Goal: Information Seeking & Learning: Learn about a topic

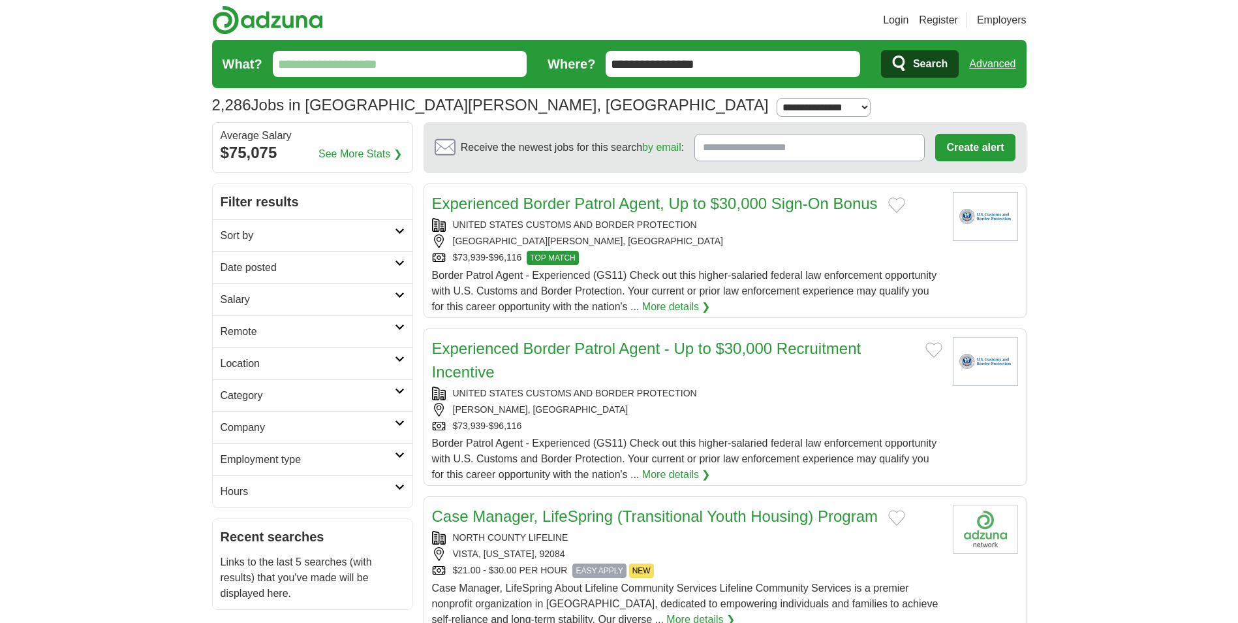
click at [396, 153] on link "See More Stats ❯" at bounding box center [361, 154] width 84 height 16
click at [369, 154] on link "See More Stats ❯" at bounding box center [361, 154] width 84 height 16
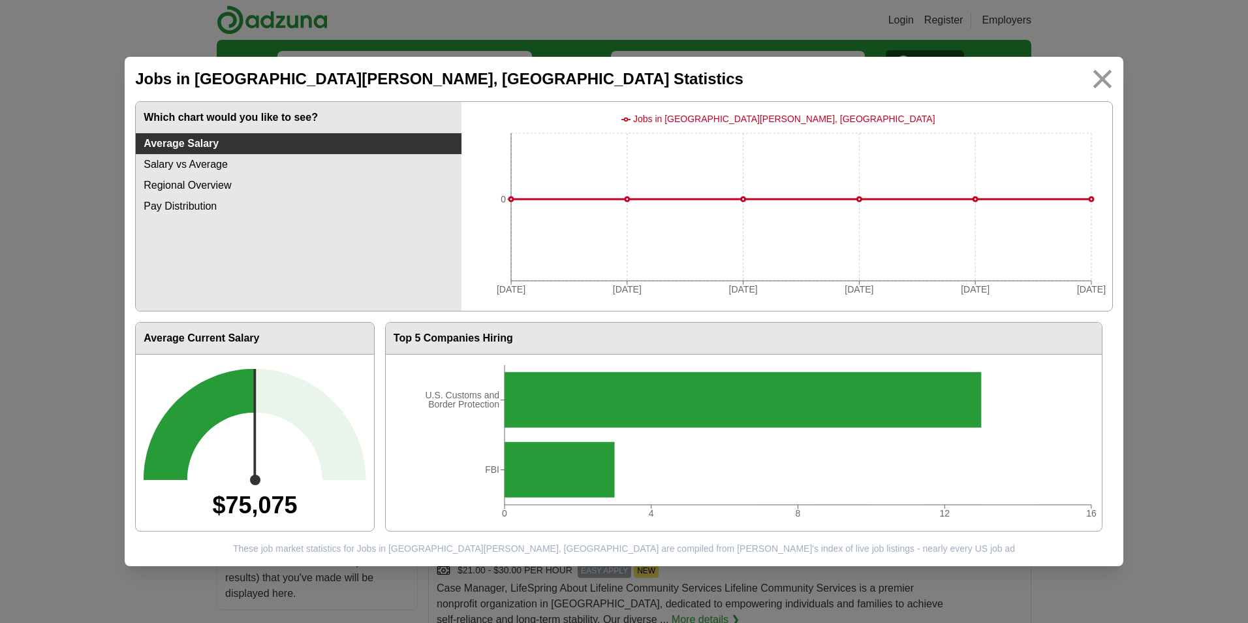
click at [1098, 82] on img at bounding box center [1101, 79] width 29 height 29
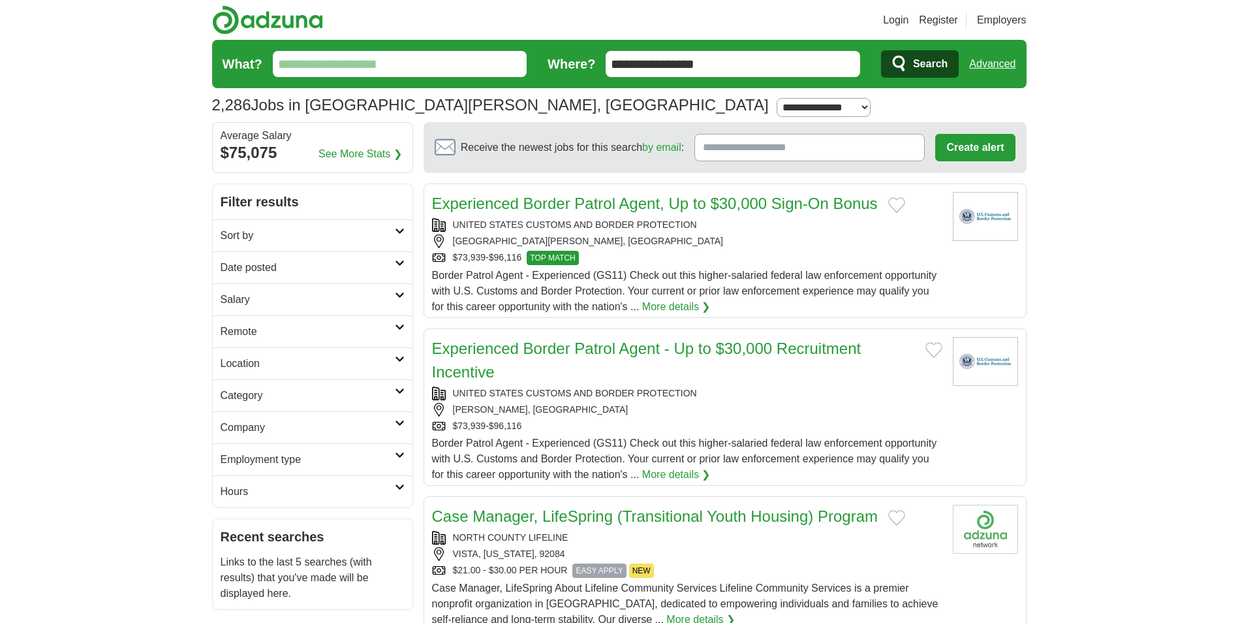
click at [777, 108] on select "**********" at bounding box center [824, 107] width 94 height 19
click at [762, 61] on input "**********" at bounding box center [733, 64] width 255 height 26
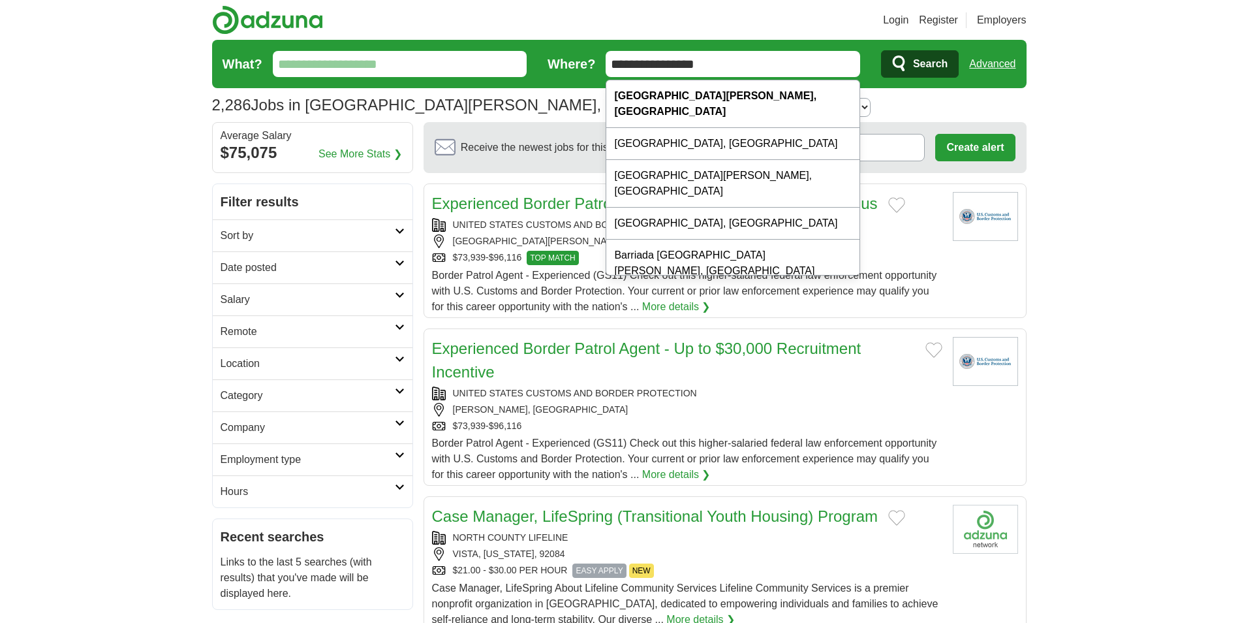
drag, startPoint x: 760, startPoint y: 62, endPoint x: 558, endPoint y: 61, distance: 202.3
click at [558, 61] on form "**********" at bounding box center [619, 64] width 815 height 48
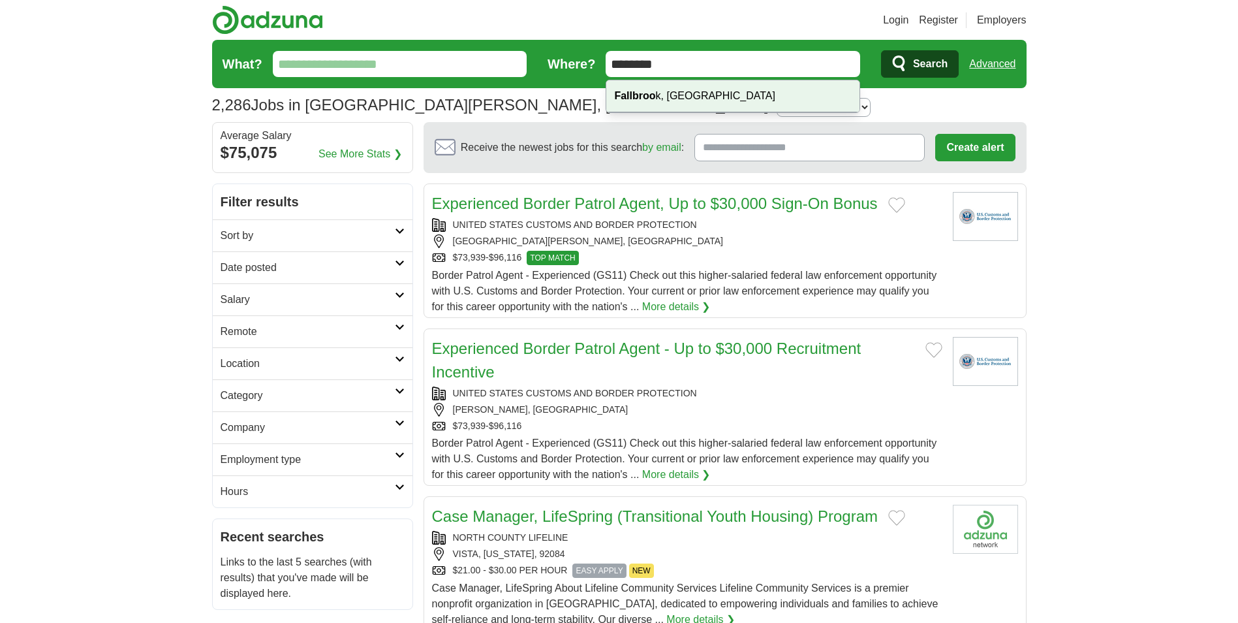
click at [634, 99] on strong "Fallbroo" at bounding box center [634, 95] width 41 height 11
type input "**********"
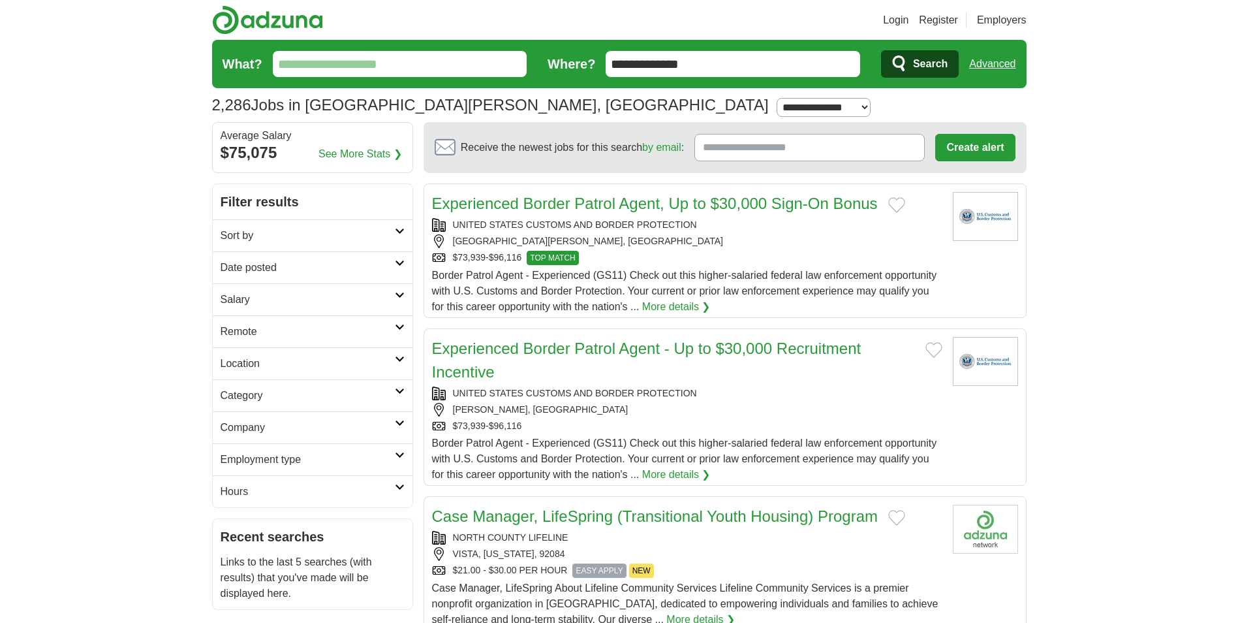
click at [777, 108] on select "**********" at bounding box center [824, 107] width 94 height 19
select select "**"
click at [777, 98] on select "**********" at bounding box center [824, 107] width 94 height 19
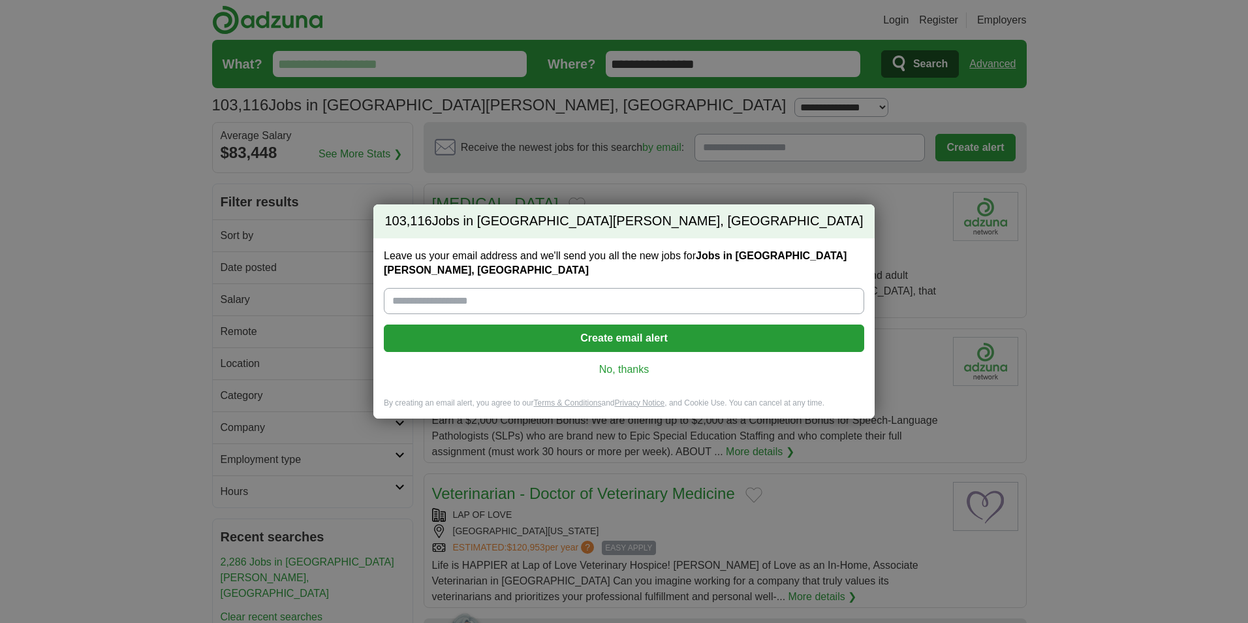
click at [623, 363] on link "No, thanks" at bounding box center [623, 369] width 459 height 14
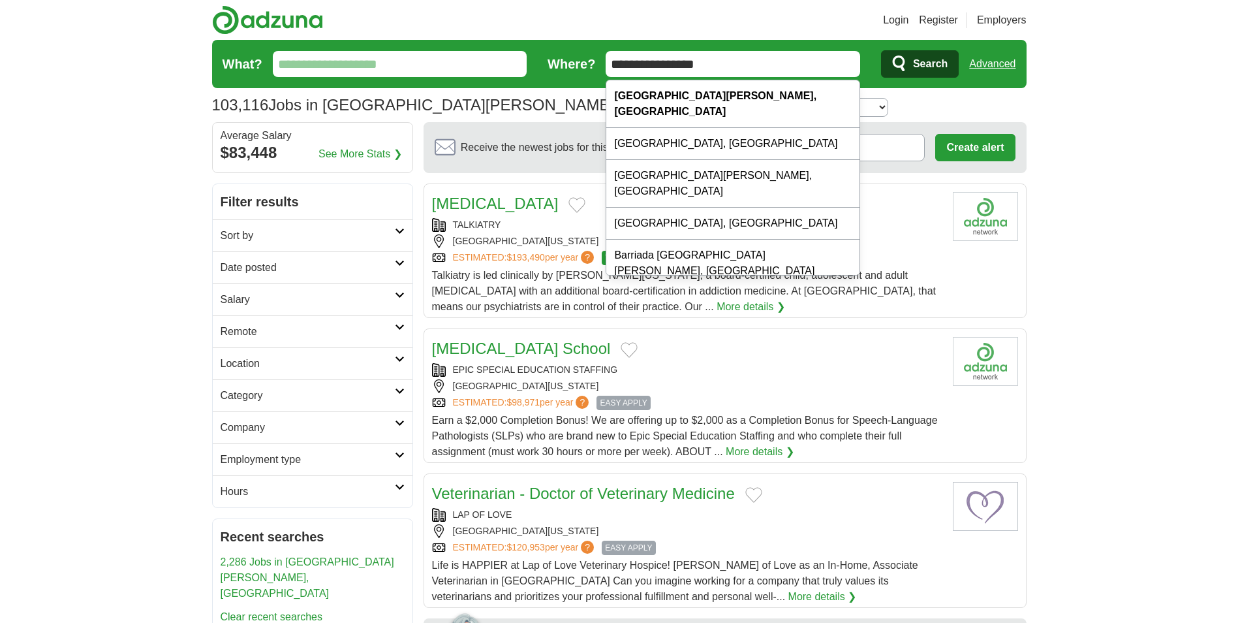
click at [726, 67] on input "**********" at bounding box center [733, 64] width 255 height 26
drag, startPoint x: 726, startPoint y: 67, endPoint x: 548, endPoint y: 66, distance: 178.8
click at [548, 66] on form "**********" at bounding box center [619, 64] width 815 height 48
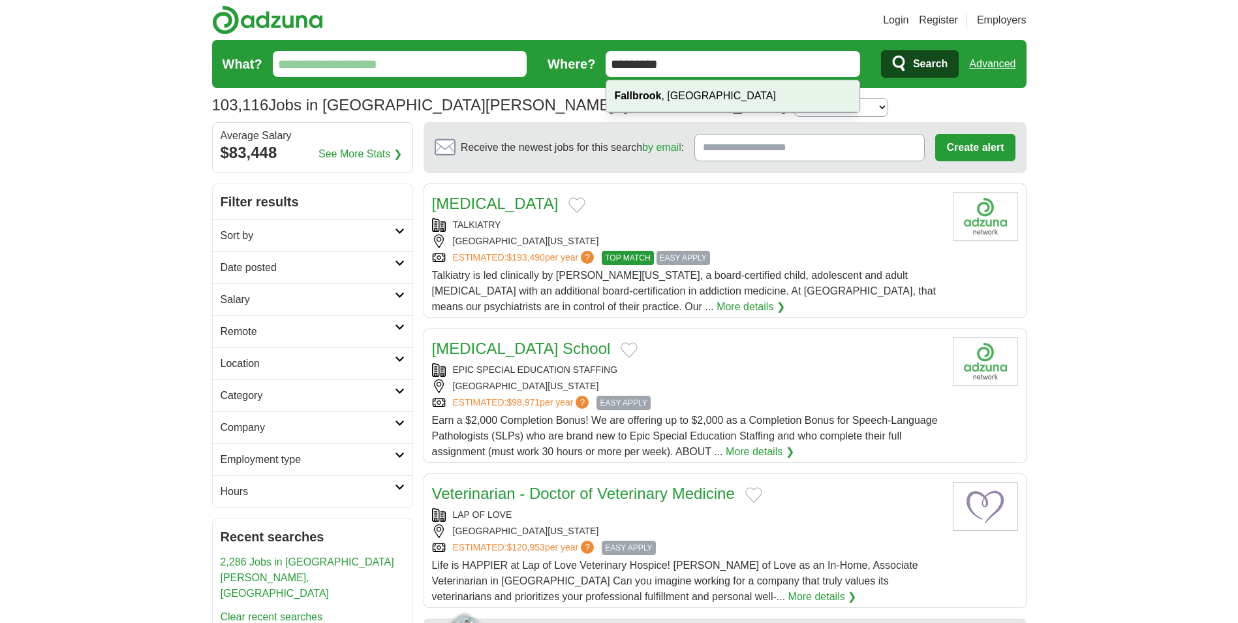
click at [625, 96] on strong "Fallbrook" at bounding box center [637, 95] width 47 height 11
type input "**********"
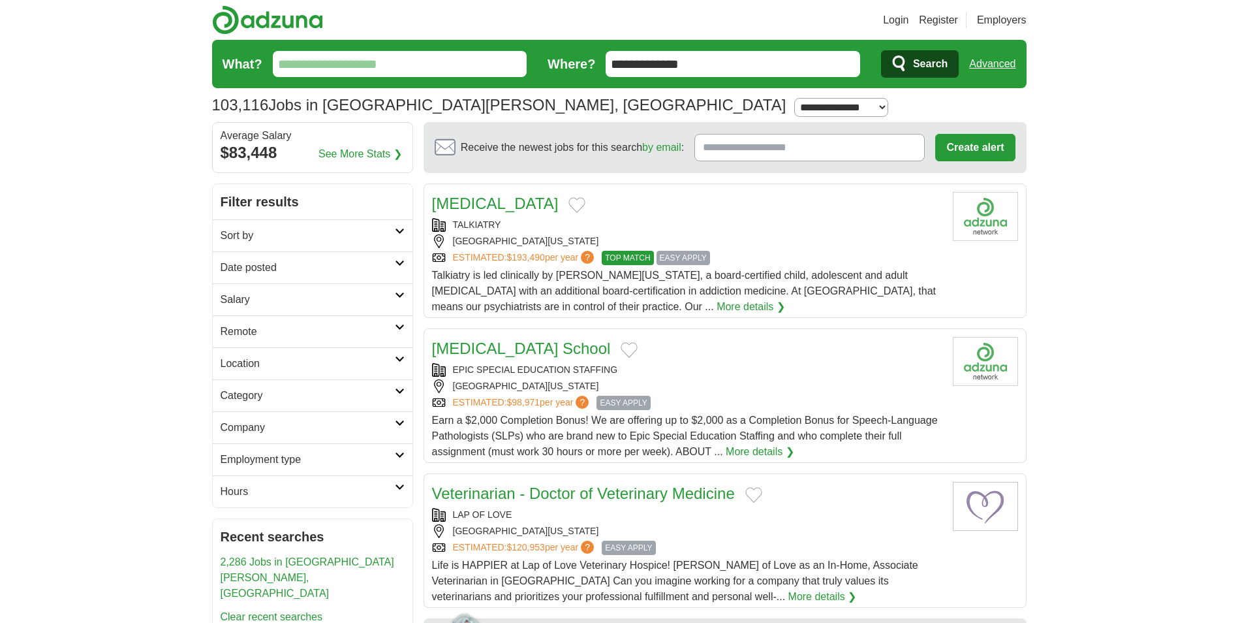
click at [928, 63] on span "Search" at bounding box center [930, 64] width 35 height 26
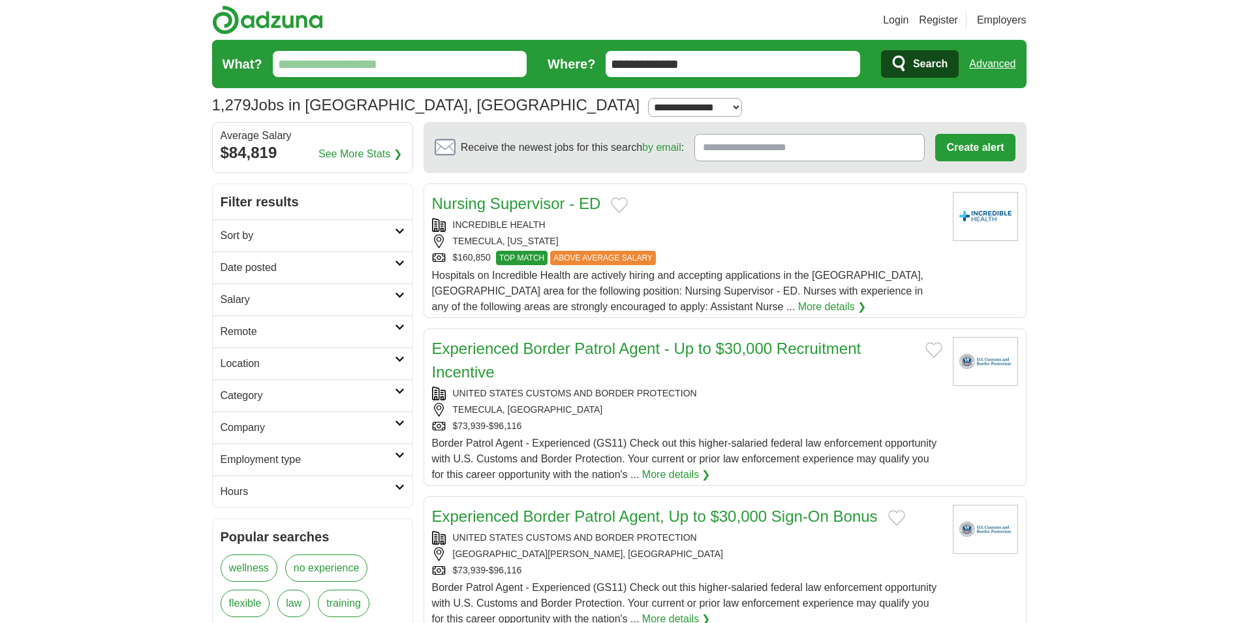
click at [401, 298] on link "Salary" at bounding box center [313, 299] width 200 height 32
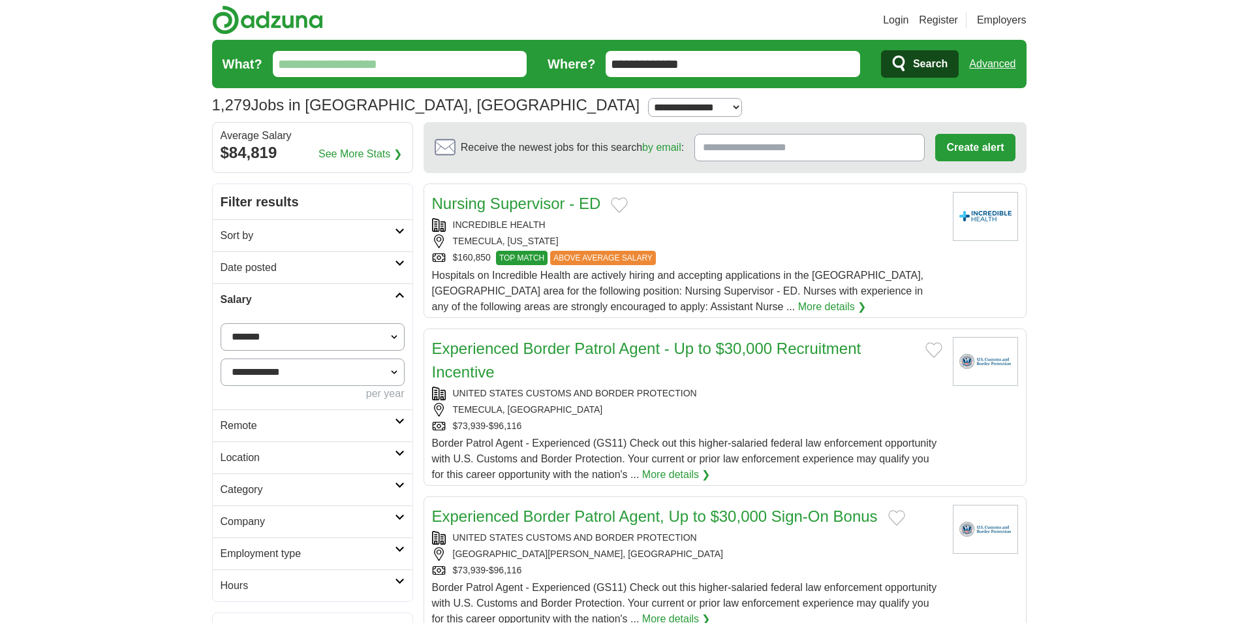
click at [397, 330] on select "**********" at bounding box center [313, 336] width 184 height 27
select select "*****"
click at [393, 371] on select "**********" at bounding box center [313, 371] width 184 height 27
select select "******"
click at [221, 358] on select "**********" at bounding box center [313, 371] width 184 height 27
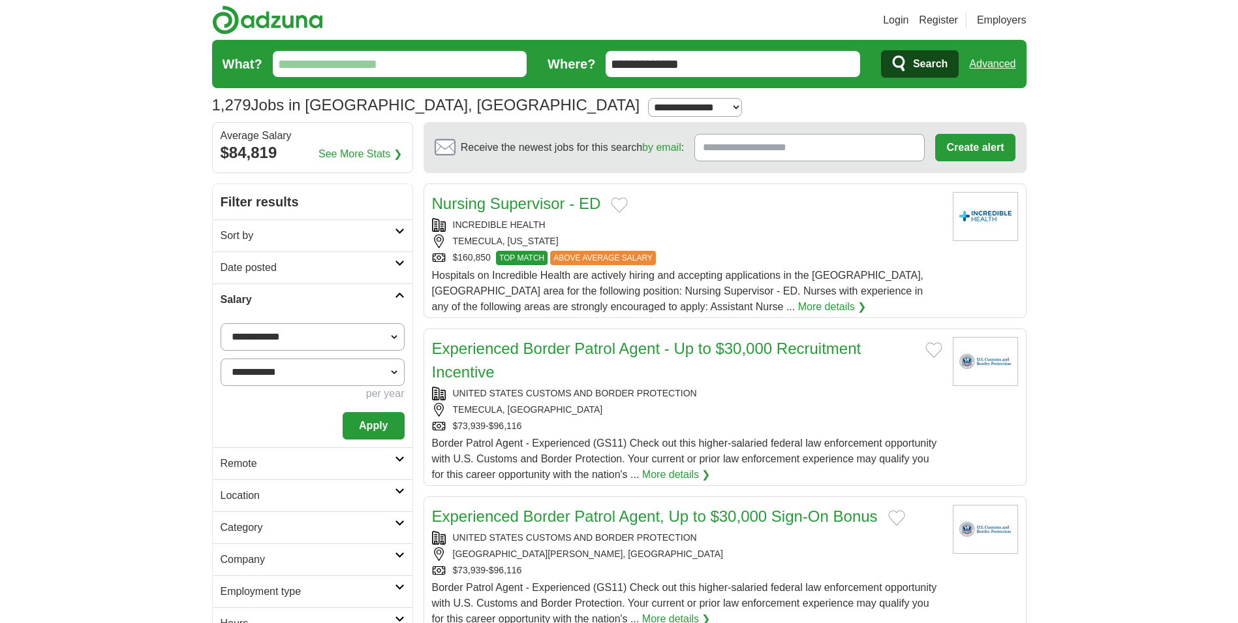
click at [367, 430] on button "Apply" at bounding box center [373, 425] width 61 height 27
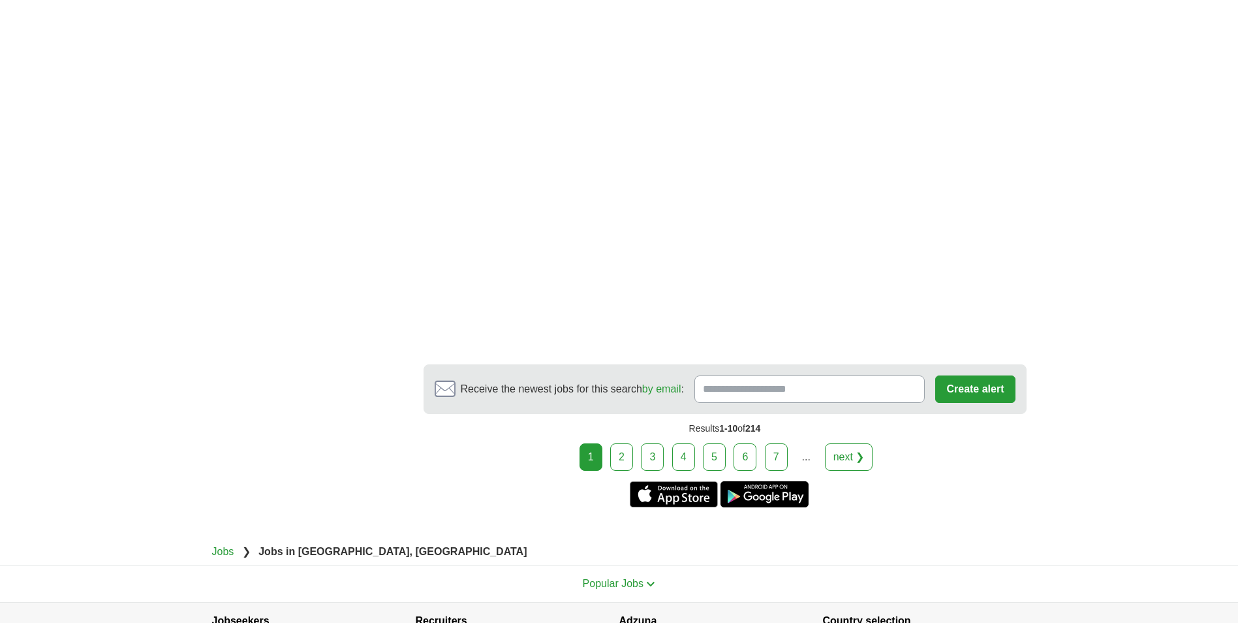
scroll to position [2415, 0]
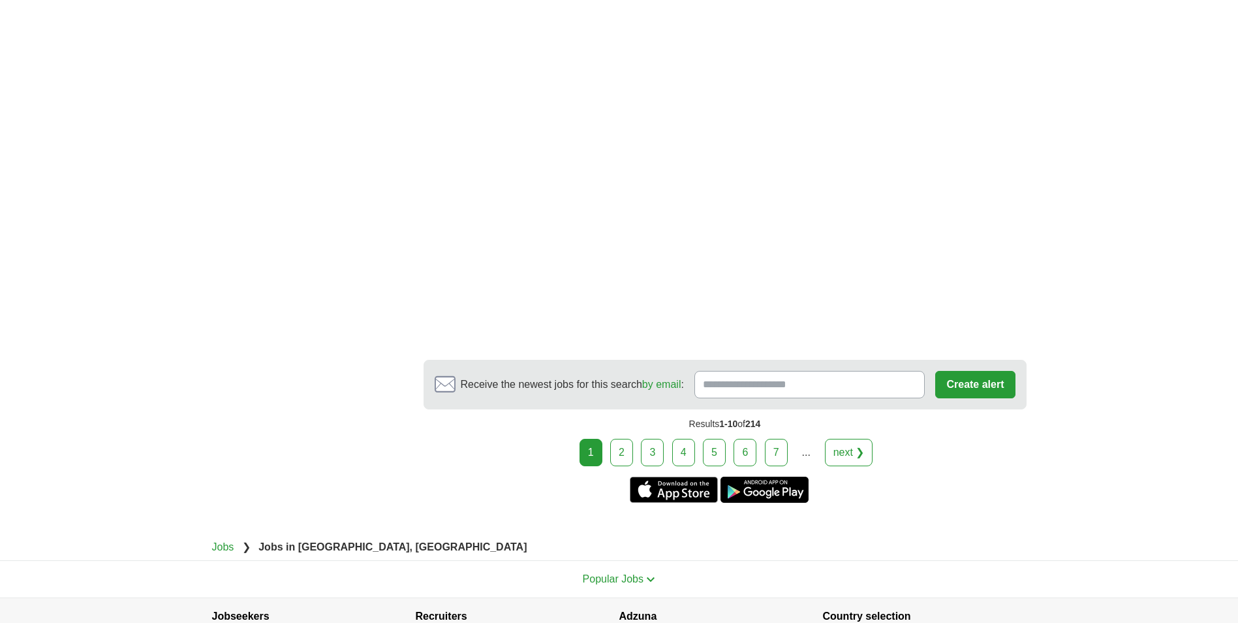
click at [630, 439] on link "2" at bounding box center [621, 452] width 23 height 27
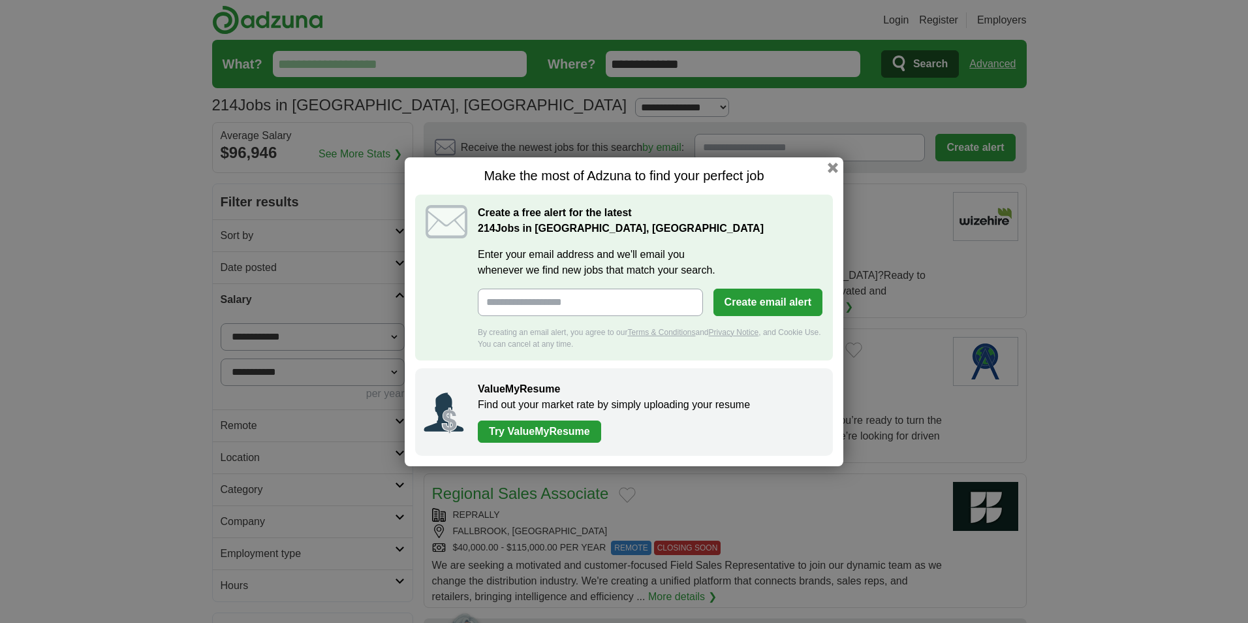
click at [591, 304] on input "Enter your email address and we'll email you whenever we find new jobs that mat…" at bounding box center [590, 301] width 225 height 27
type input "**********"
click at [778, 305] on button "Create email alert" at bounding box center [767, 301] width 109 height 27
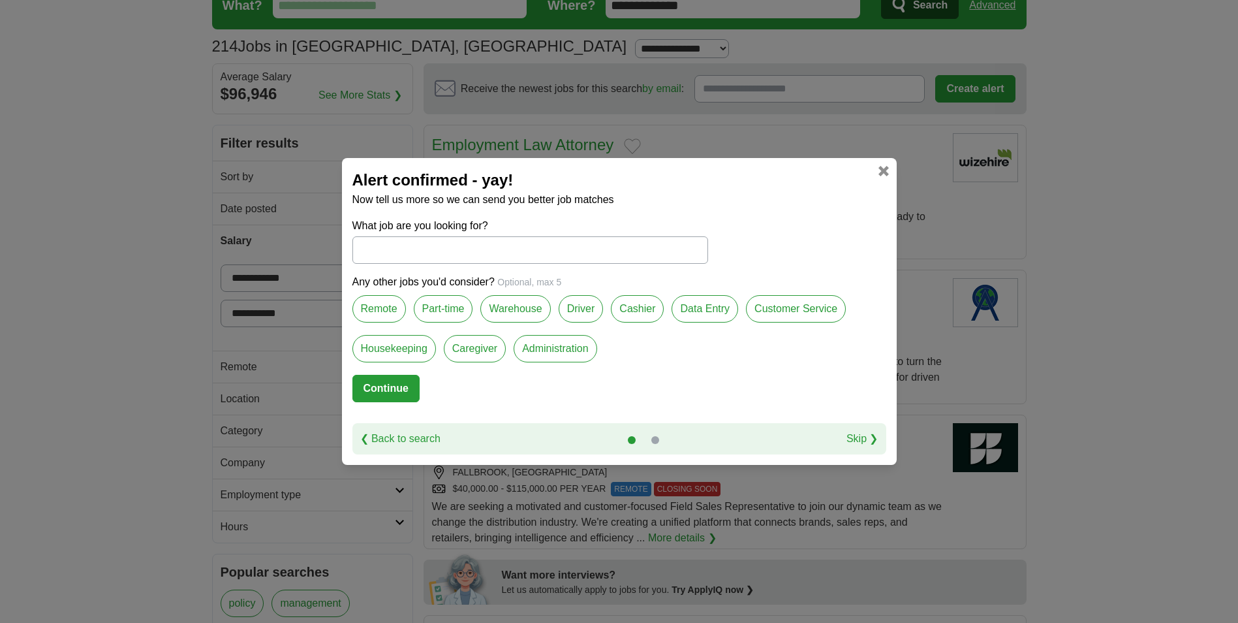
scroll to position [65, 0]
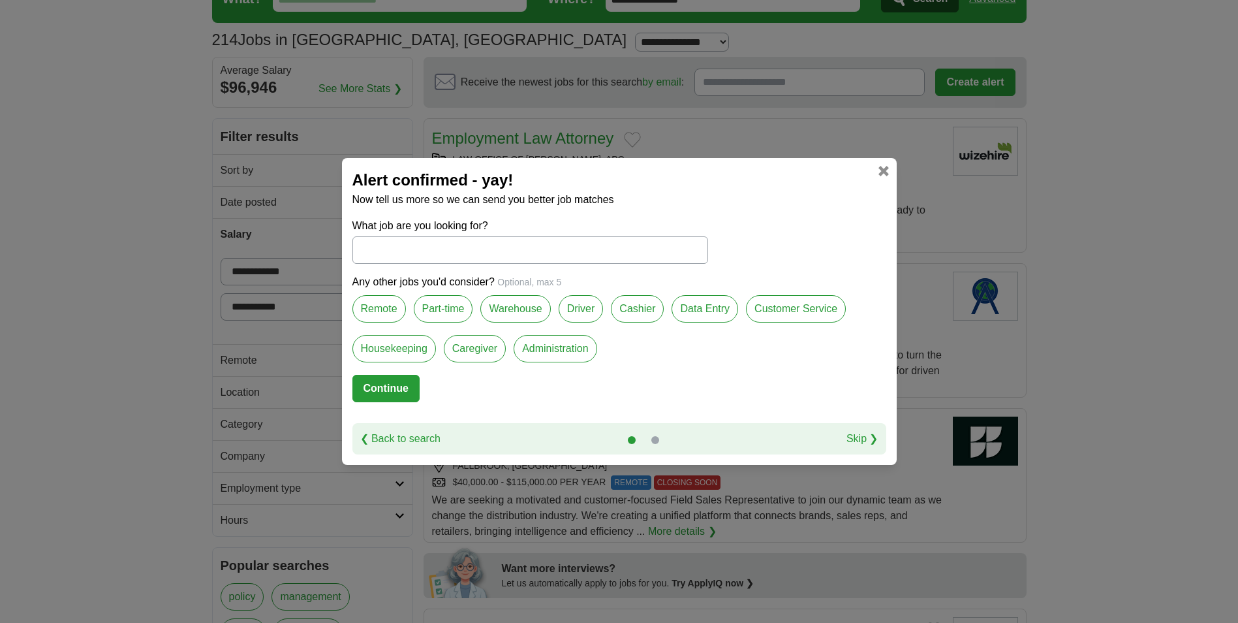
click at [514, 307] on label "Warehouse" at bounding box center [515, 308] width 70 height 27
click at [860, 433] on link "Skip ❯" at bounding box center [863, 439] width 32 height 16
select select "*"
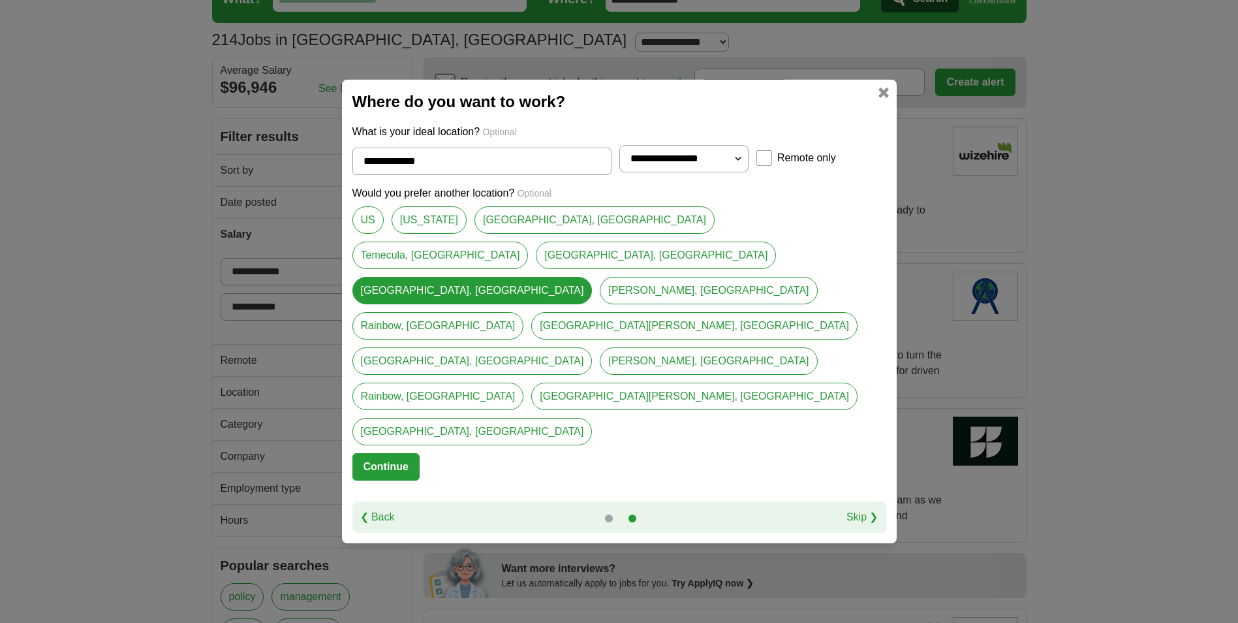
click at [388, 509] on link "❮ Back" at bounding box center [377, 517] width 35 height 16
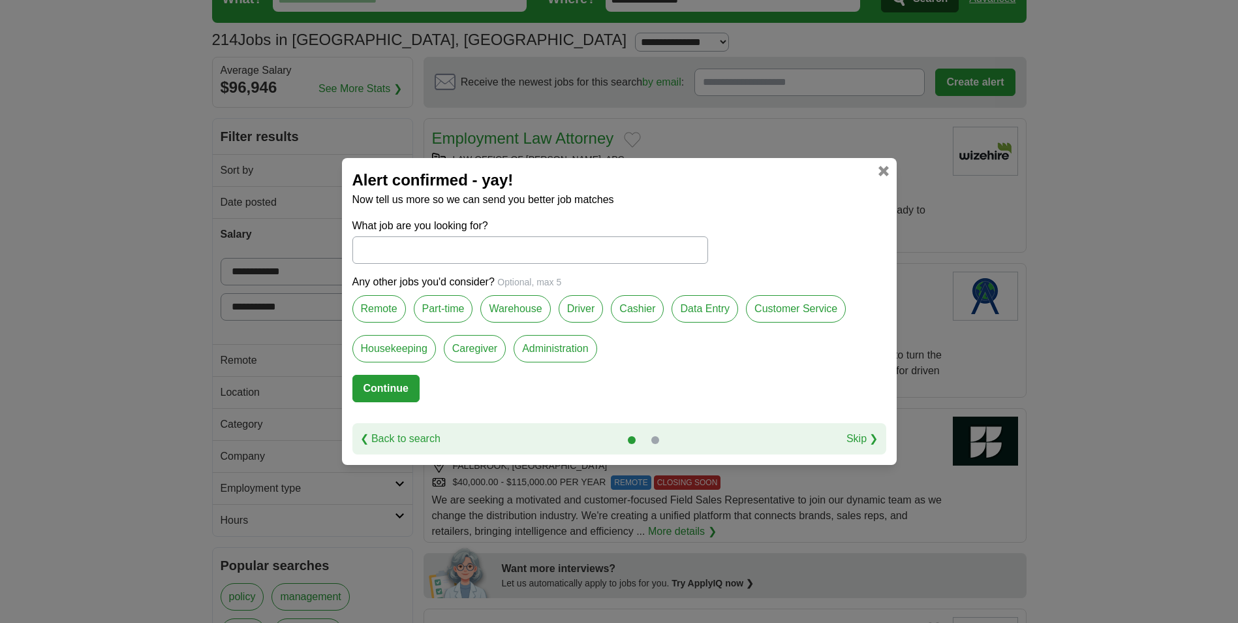
click at [531, 303] on label "Warehouse" at bounding box center [515, 308] width 70 height 27
click at [379, 381] on button "Continue" at bounding box center [385, 388] width 67 height 27
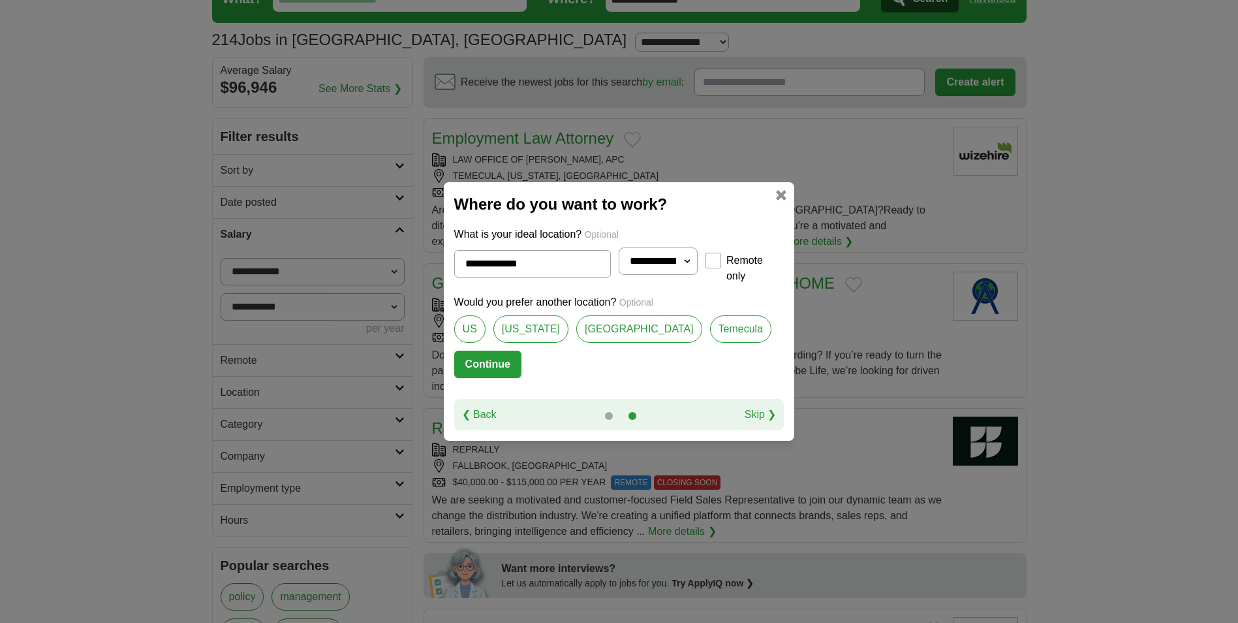
click at [697, 264] on select "**********" at bounding box center [658, 260] width 78 height 27
select select "**"
click at [619, 251] on select "**********" at bounding box center [658, 260] width 78 height 27
click at [710, 328] on link "Temecula" at bounding box center [740, 328] width 61 height 27
click at [614, 328] on link "[GEOGRAPHIC_DATA]" at bounding box center [639, 328] width 126 height 27
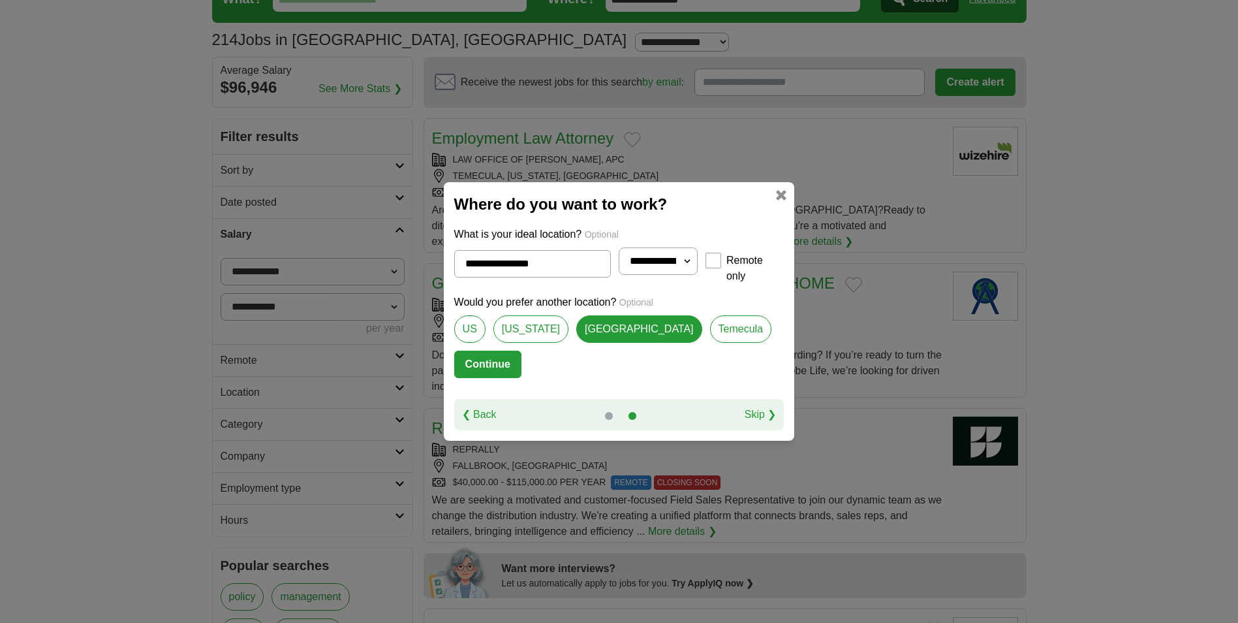
click at [710, 326] on link "Temecula" at bounding box center [740, 328] width 61 height 27
type input "********"
click at [777, 409] on link "Skip ❯" at bounding box center [761, 415] width 32 height 16
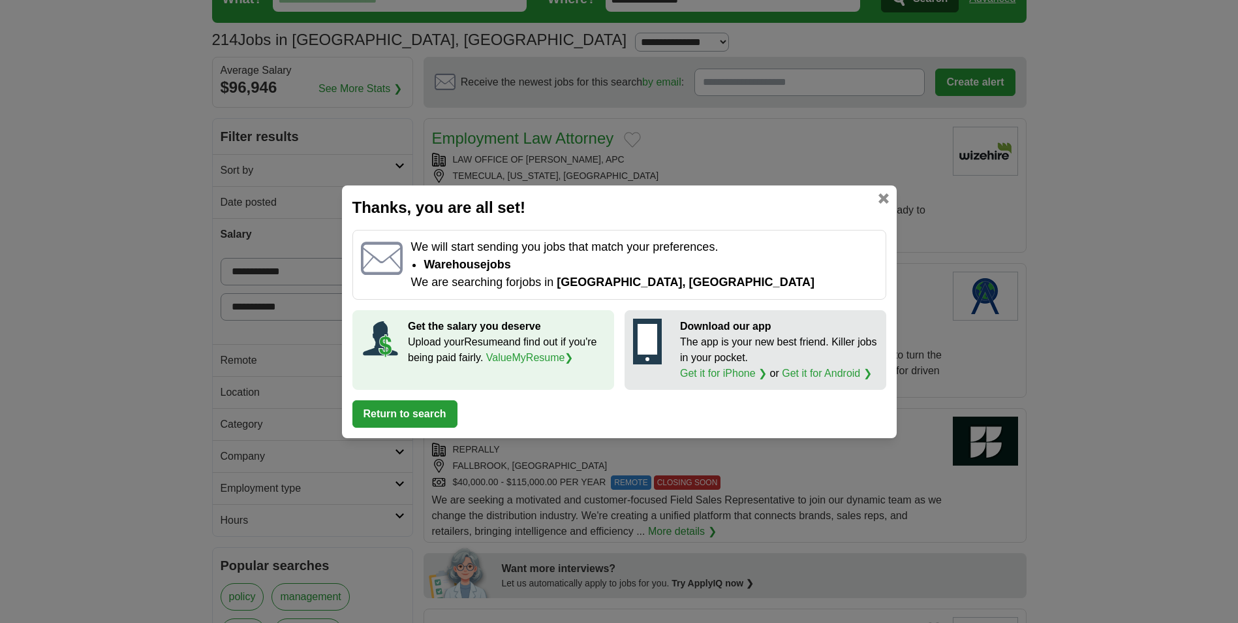
click at [423, 414] on button "Return to search" at bounding box center [404, 413] width 105 height 27
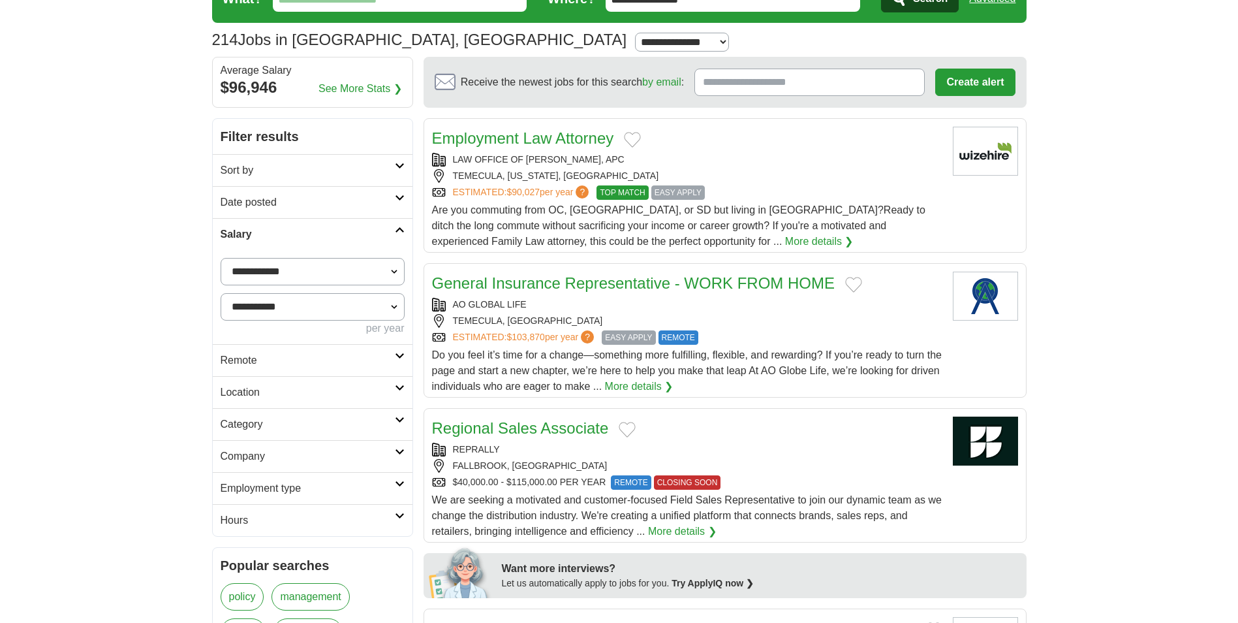
click at [725, 283] on link "General Insurance Representative - WORK FROM HOME" at bounding box center [633, 283] width 403 height 18
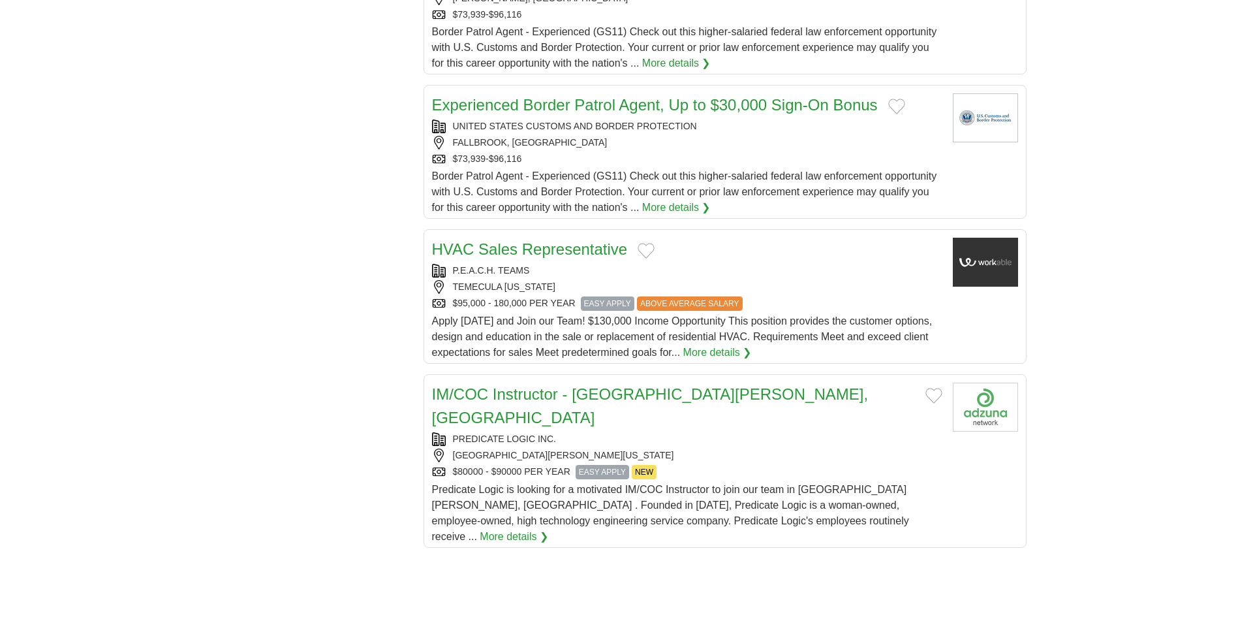
scroll to position [1305, 0]
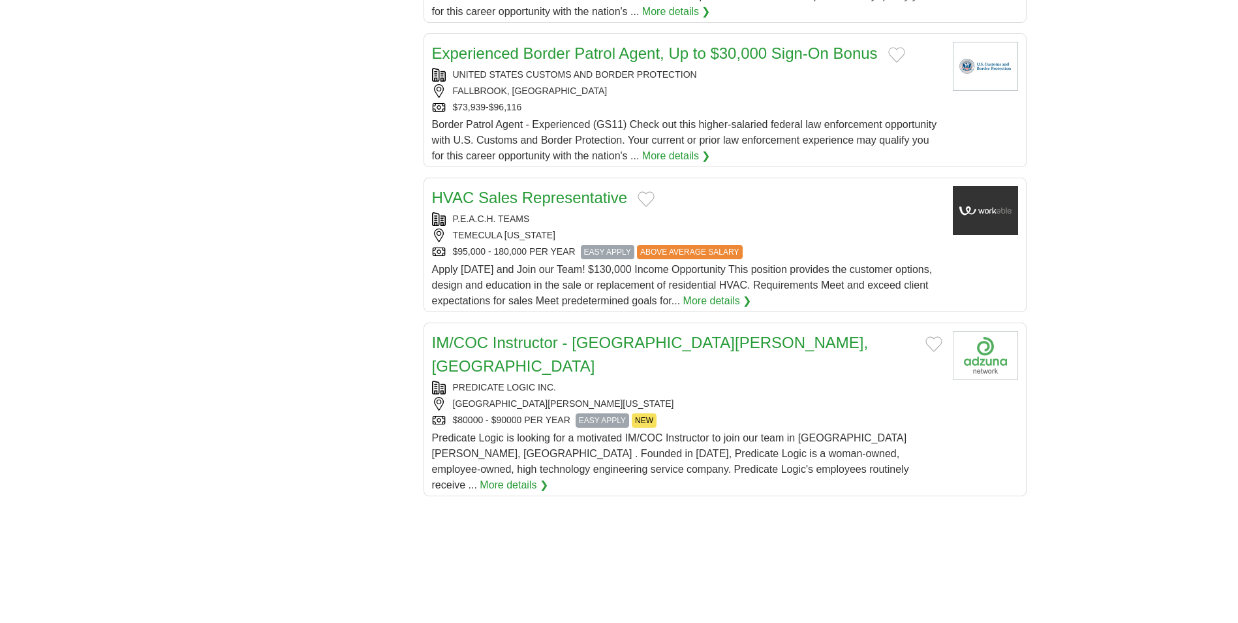
click at [548, 477] on link "More details ❯" at bounding box center [514, 485] width 69 height 16
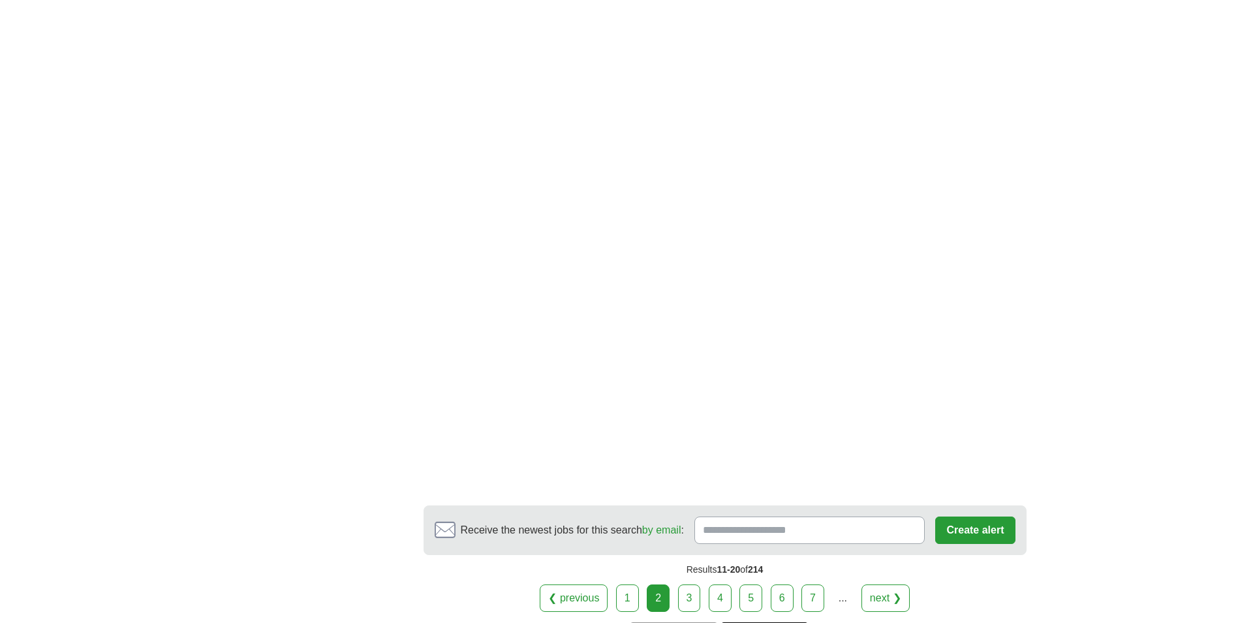
scroll to position [2089, 0]
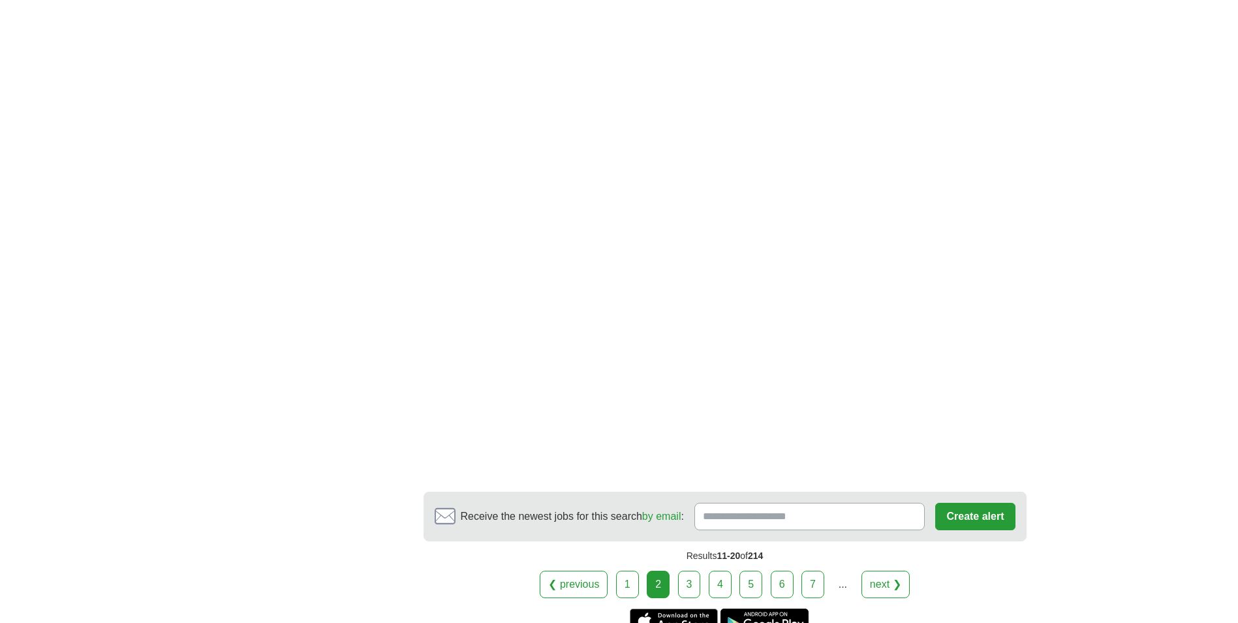
click at [688, 570] on link "3" at bounding box center [689, 583] width 23 height 27
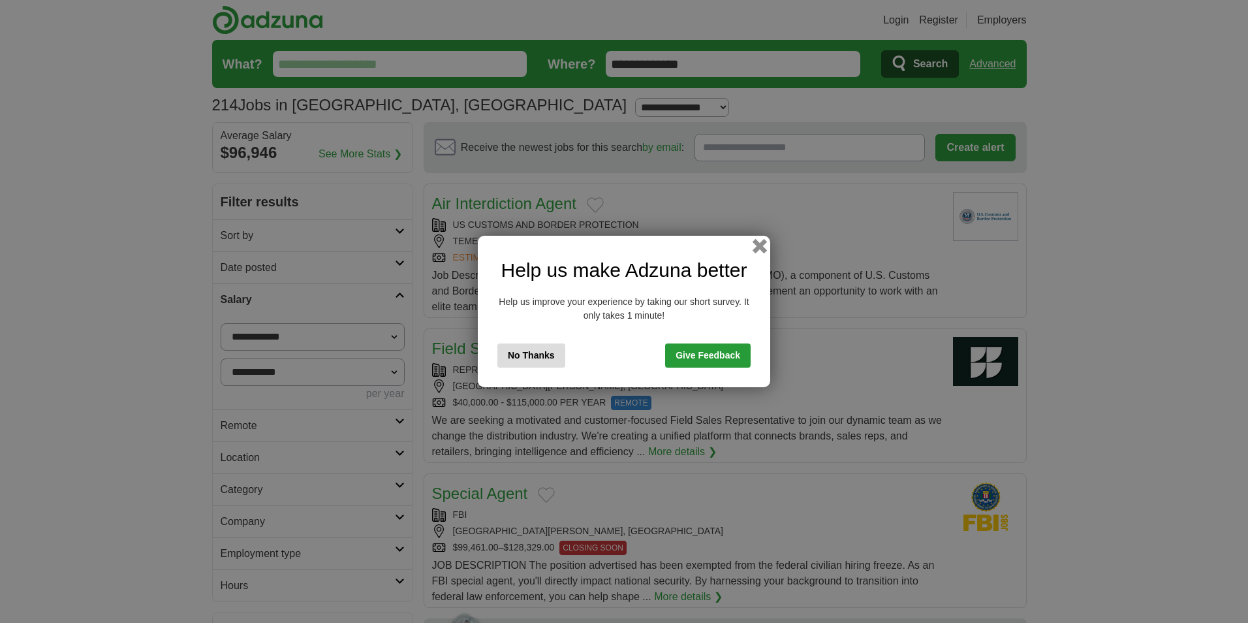
click at [762, 244] on button "button" at bounding box center [760, 246] width 14 height 14
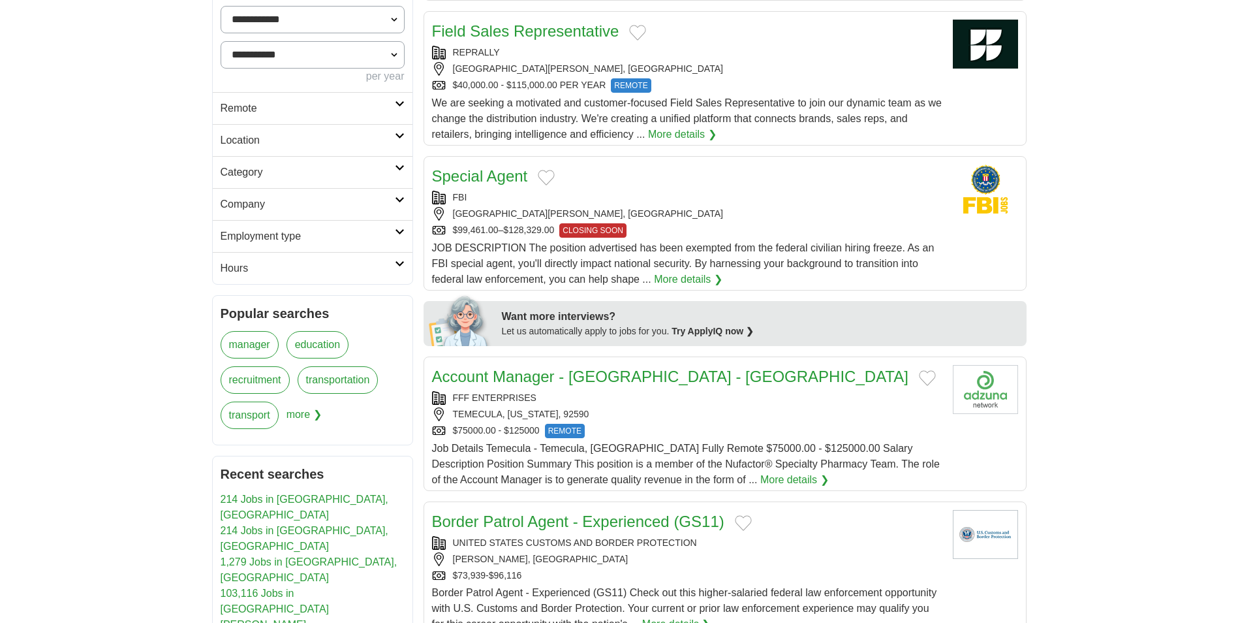
scroll to position [326, 0]
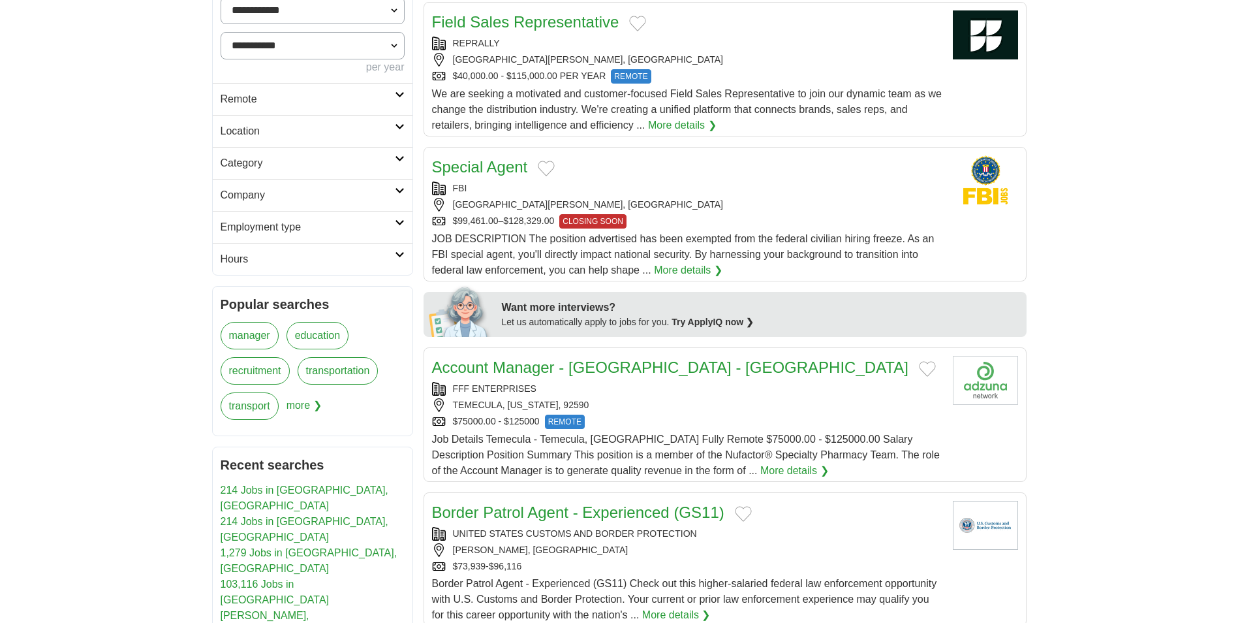
click at [683, 266] on link "More details ❯" at bounding box center [688, 270] width 69 height 16
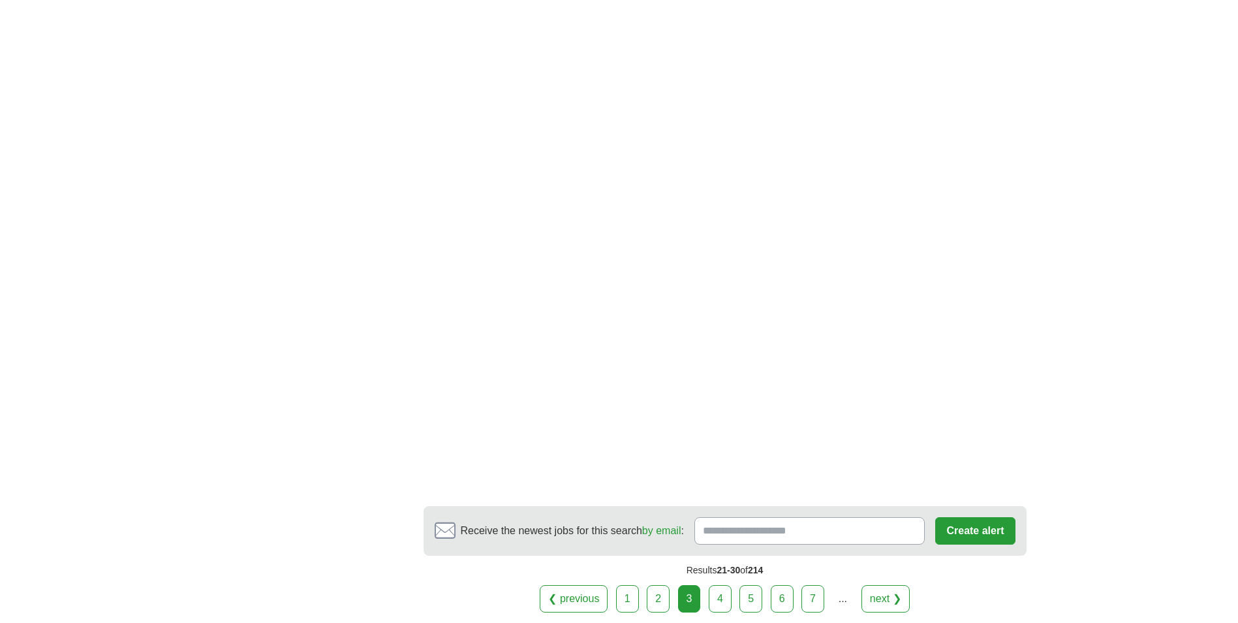
scroll to position [2089, 0]
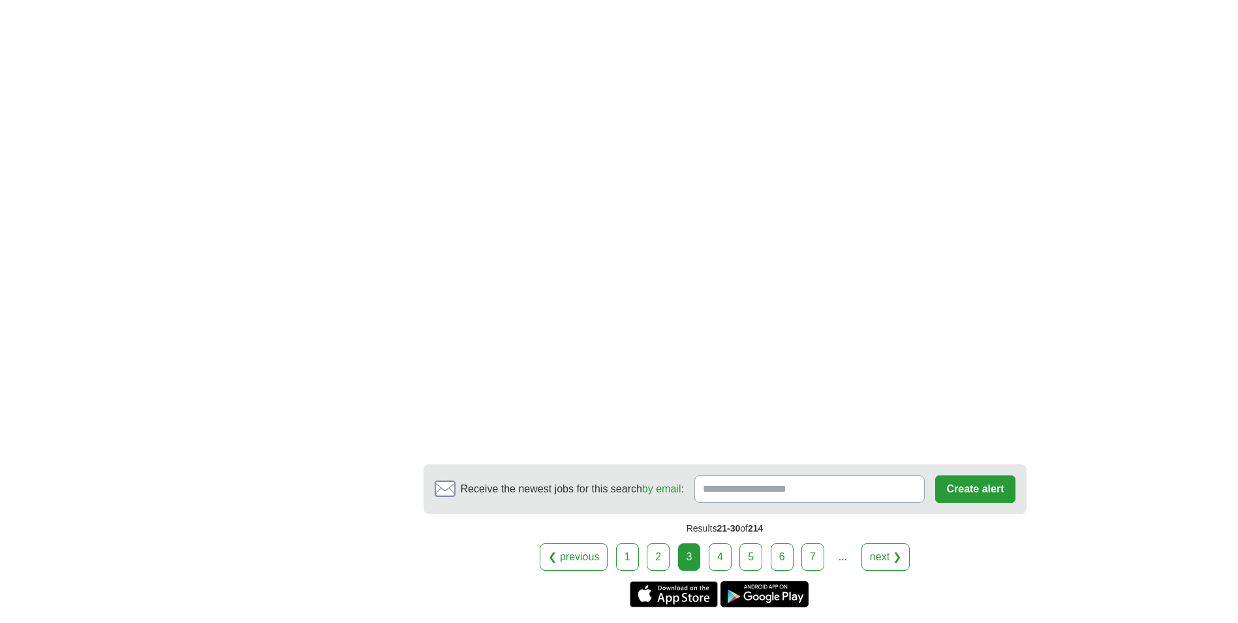
click at [723, 559] on link "4" at bounding box center [720, 556] width 23 height 27
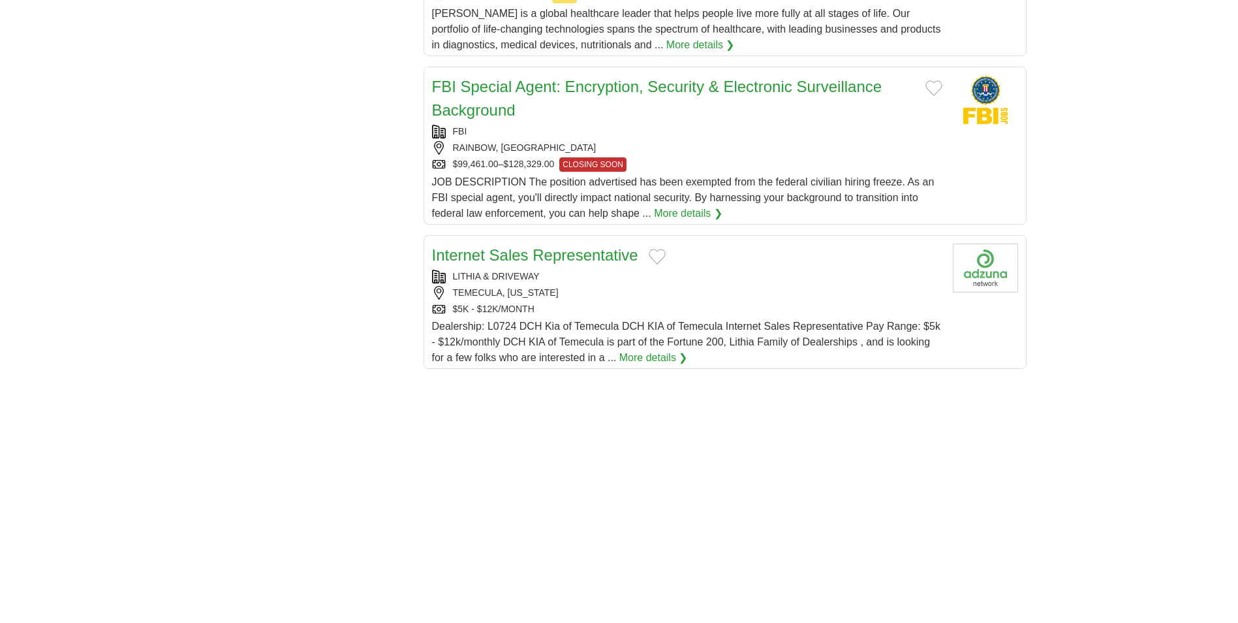
scroll to position [1436, 0]
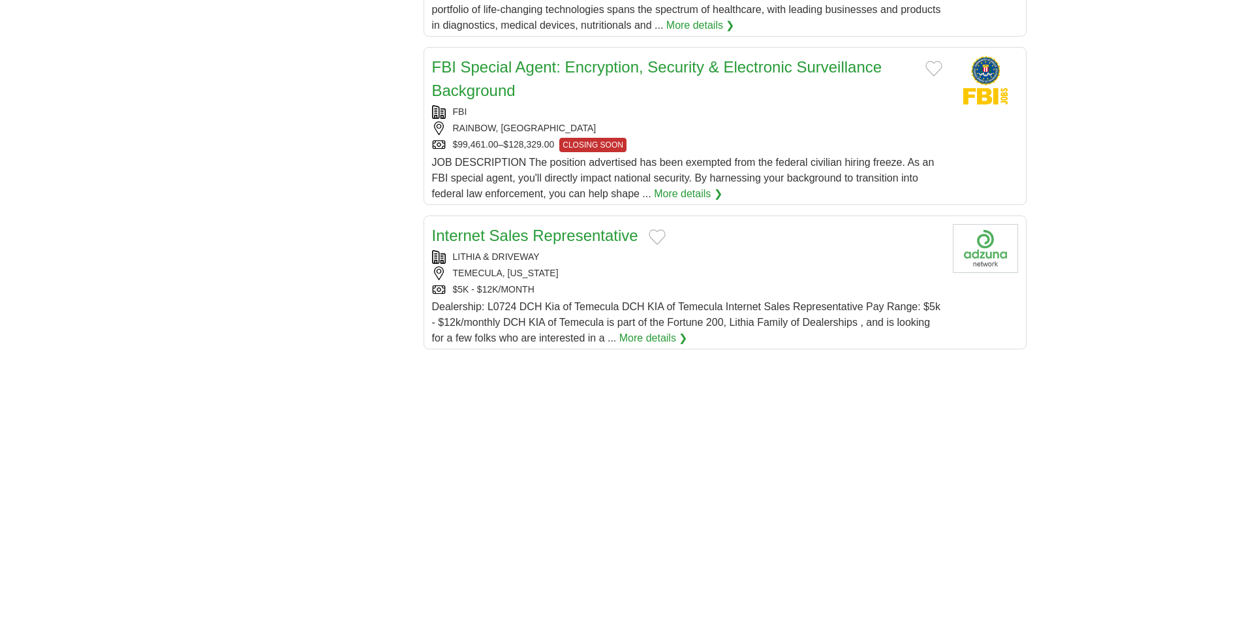
click at [665, 336] on link "More details ❯" at bounding box center [653, 338] width 69 height 16
click at [479, 231] on link "Internet Sales Representative" at bounding box center [535, 235] width 206 height 18
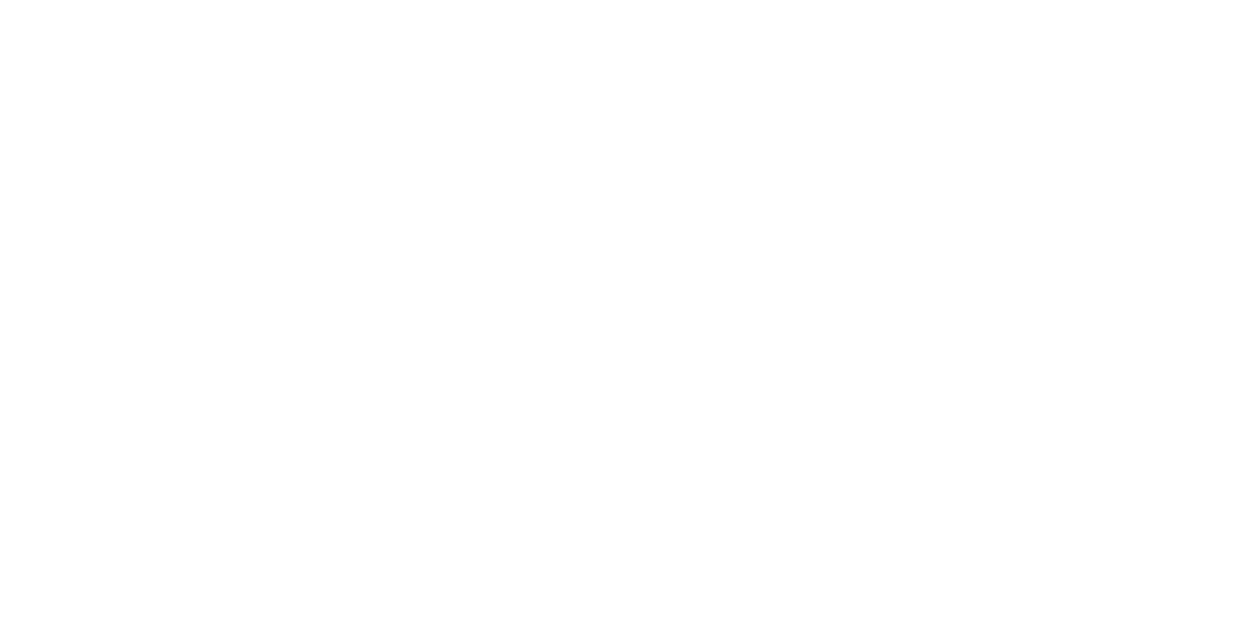
scroll to position [2154, 0]
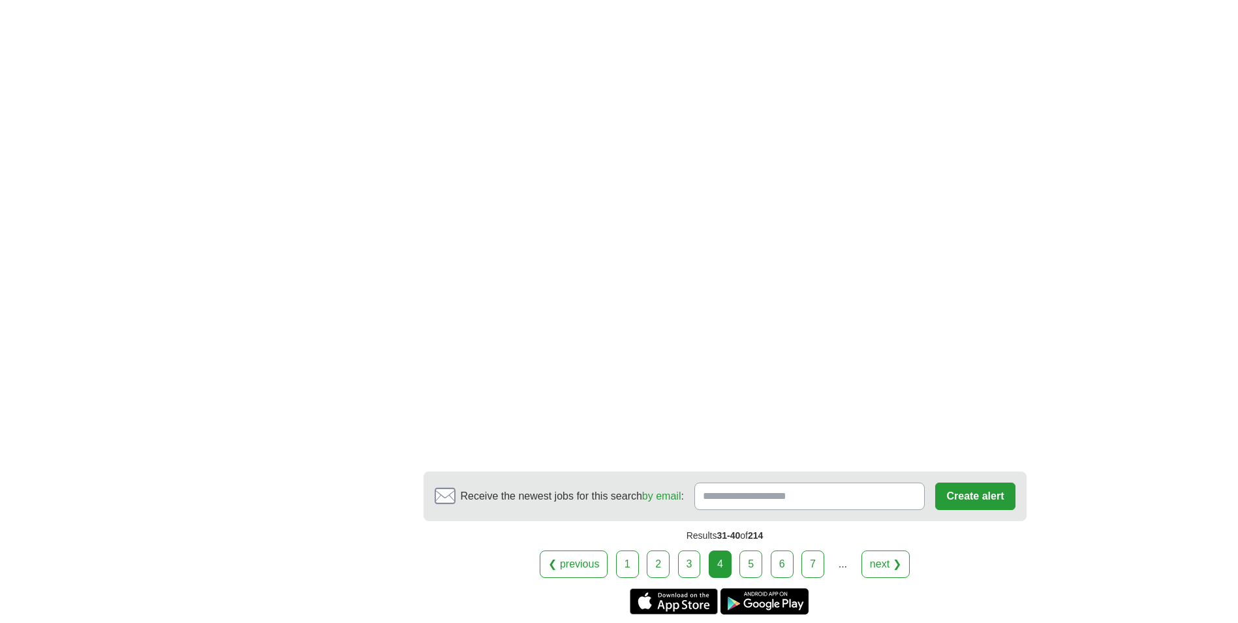
click at [748, 556] on link "5" at bounding box center [750, 563] width 23 height 27
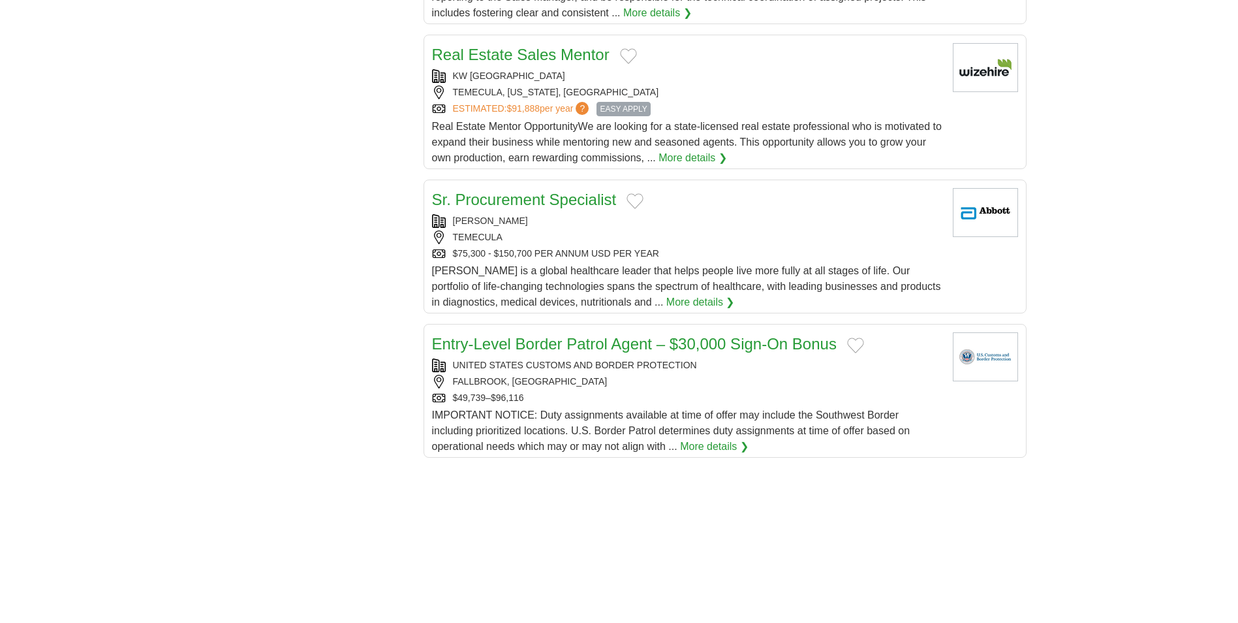
scroll to position [1305, 0]
click at [505, 209] on h2 "Sr. Procurement Specialist" at bounding box center [524, 198] width 185 height 23
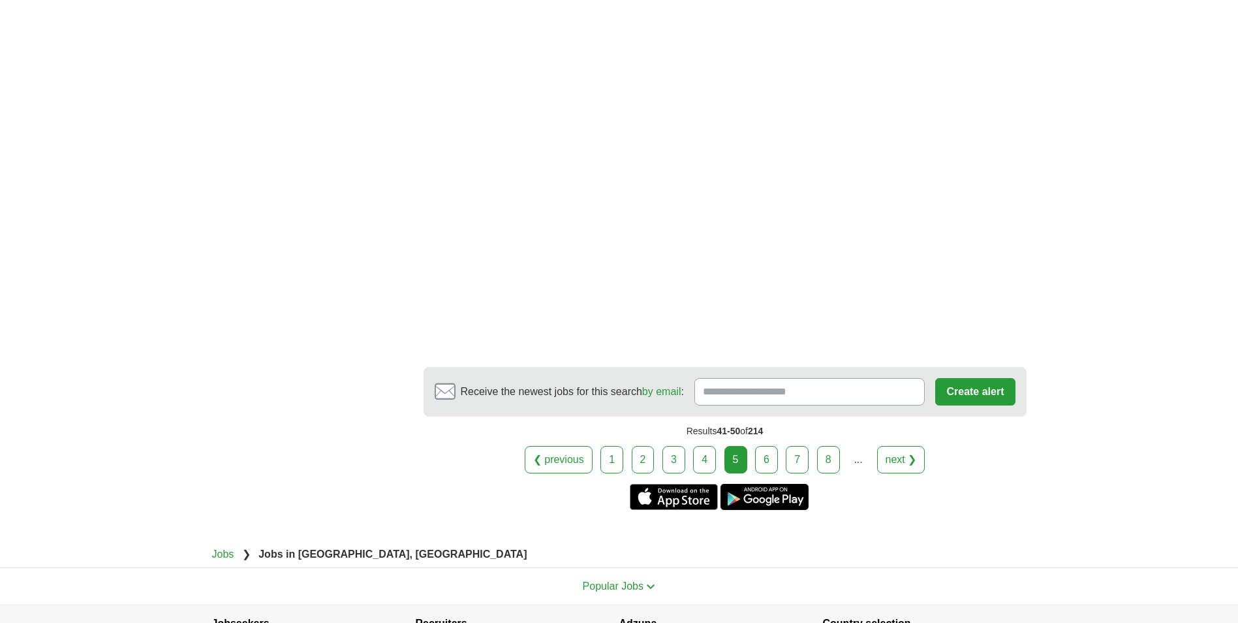
scroll to position [2219, 0]
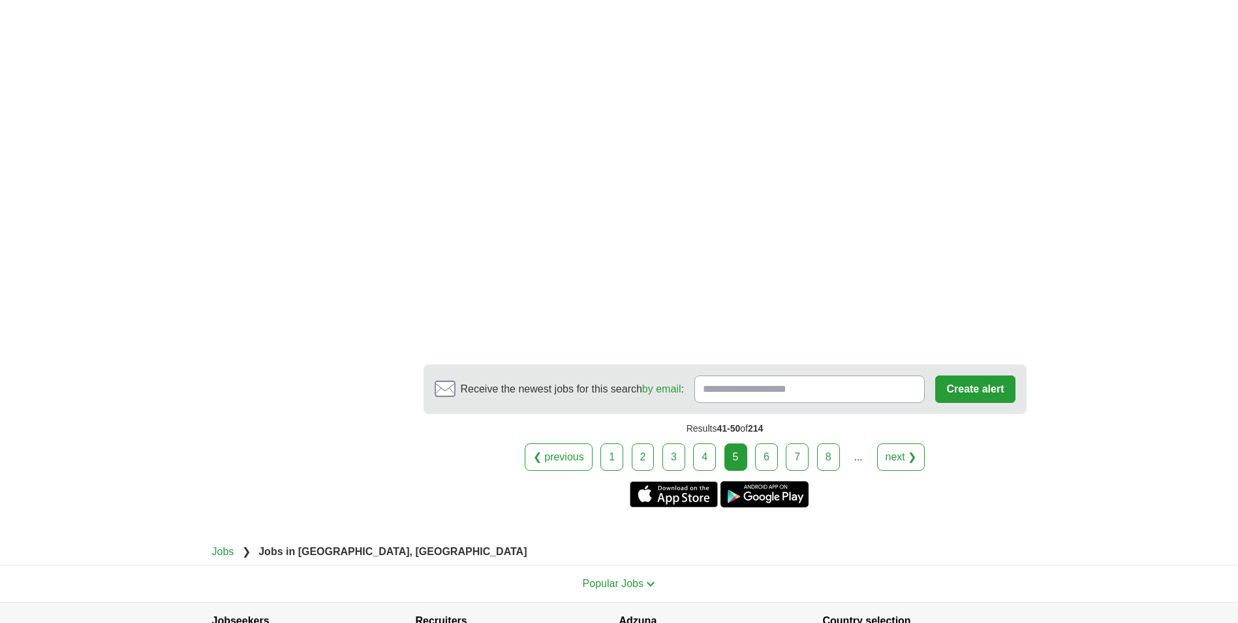
click at [775, 459] on link "6" at bounding box center [766, 456] width 23 height 27
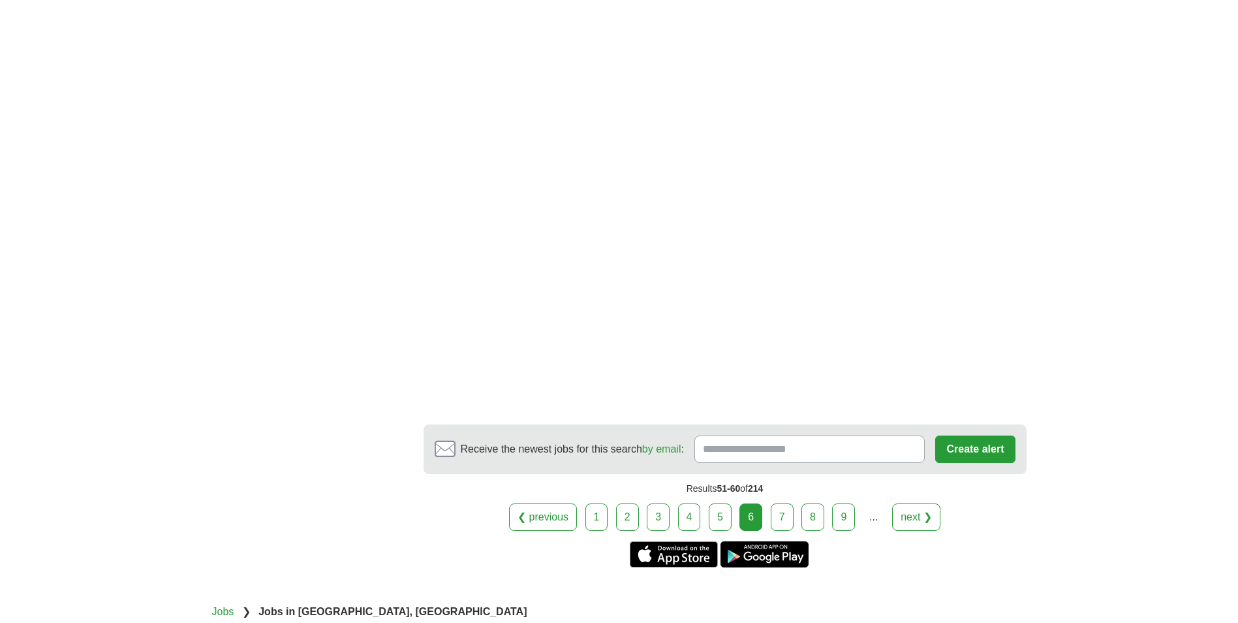
scroll to position [2154, 0]
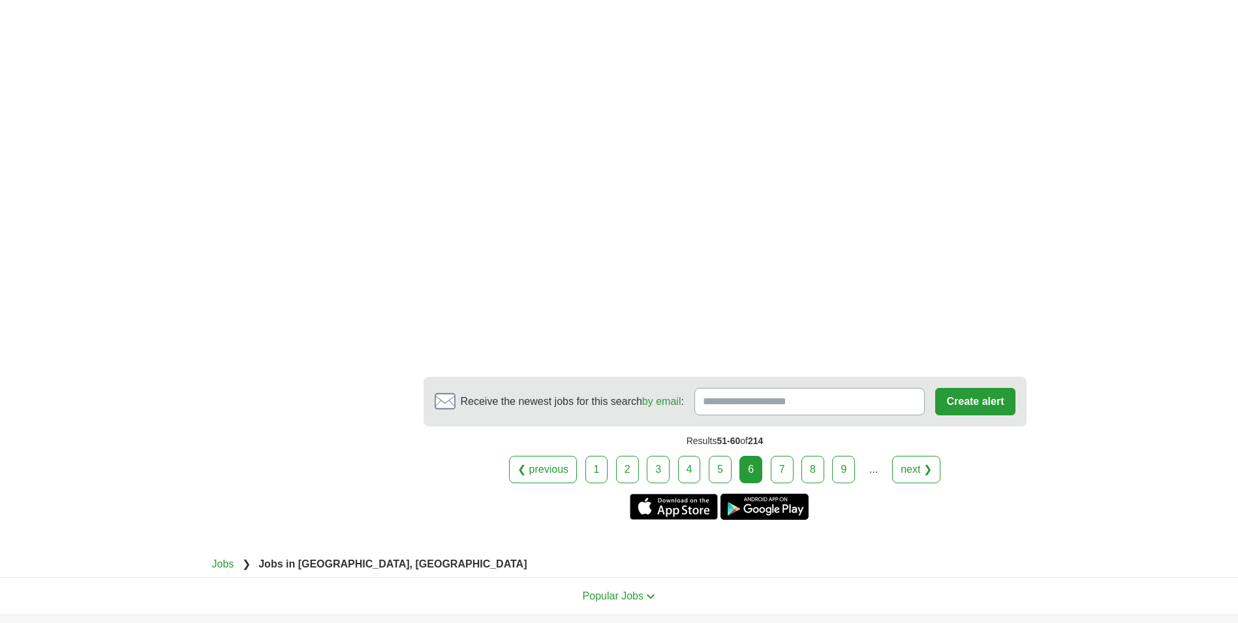
click at [781, 465] on link "7" at bounding box center [782, 469] width 23 height 27
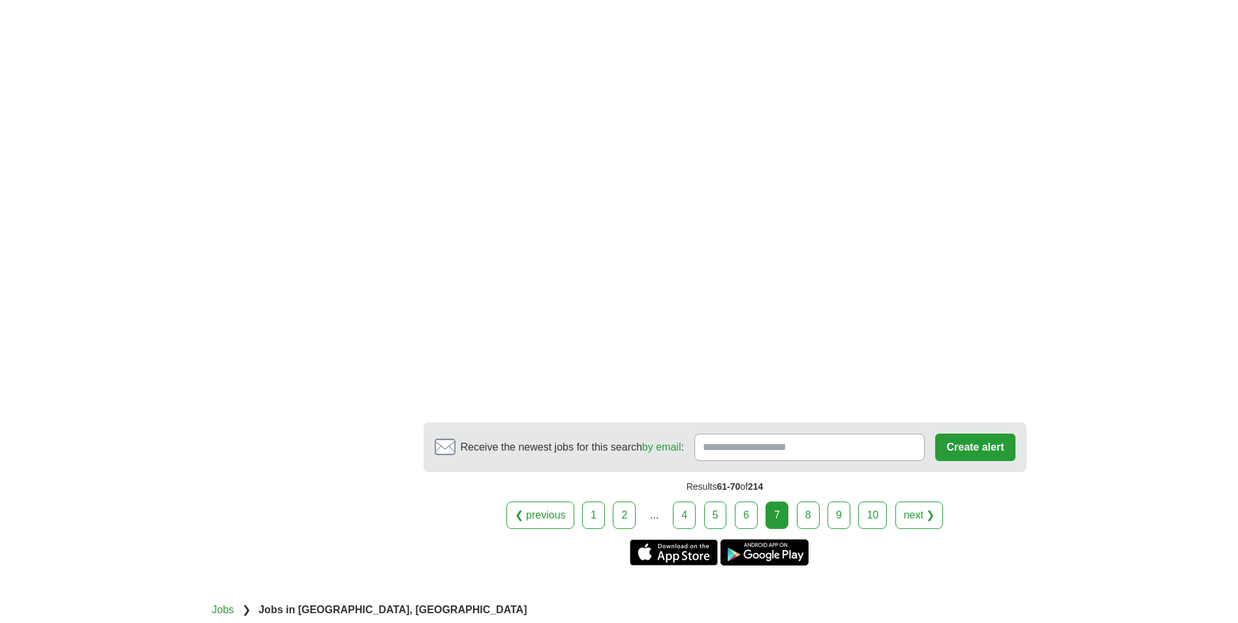
scroll to position [1958, 0]
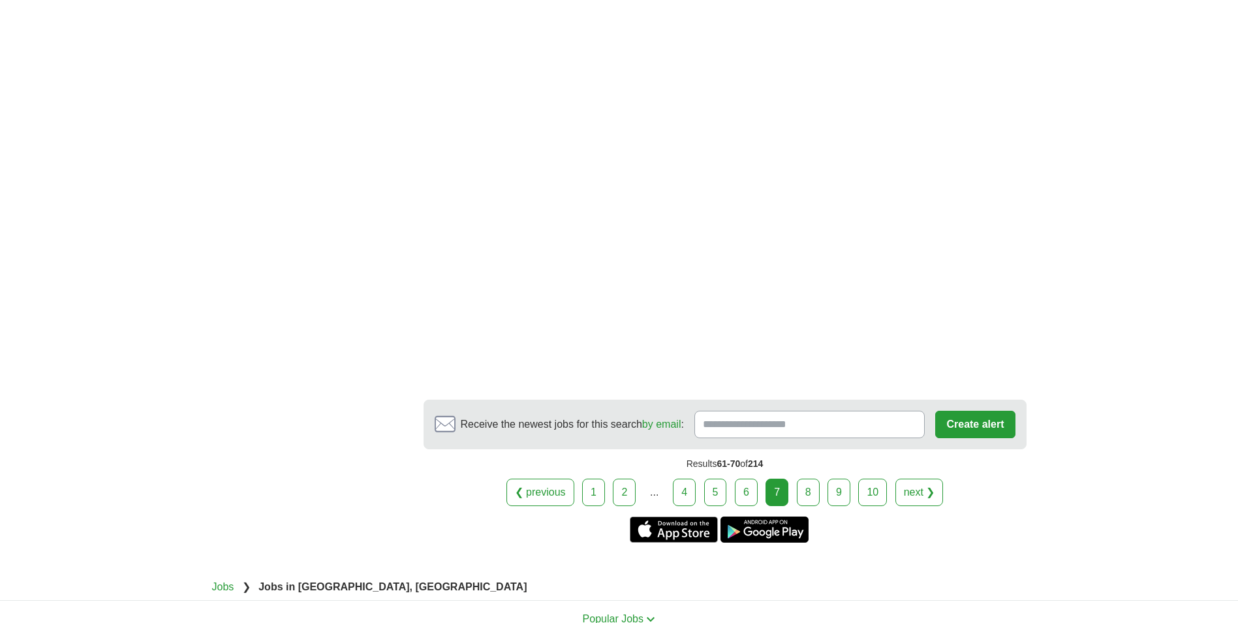
click at [816, 488] on link "8" at bounding box center [808, 491] width 23 height 27
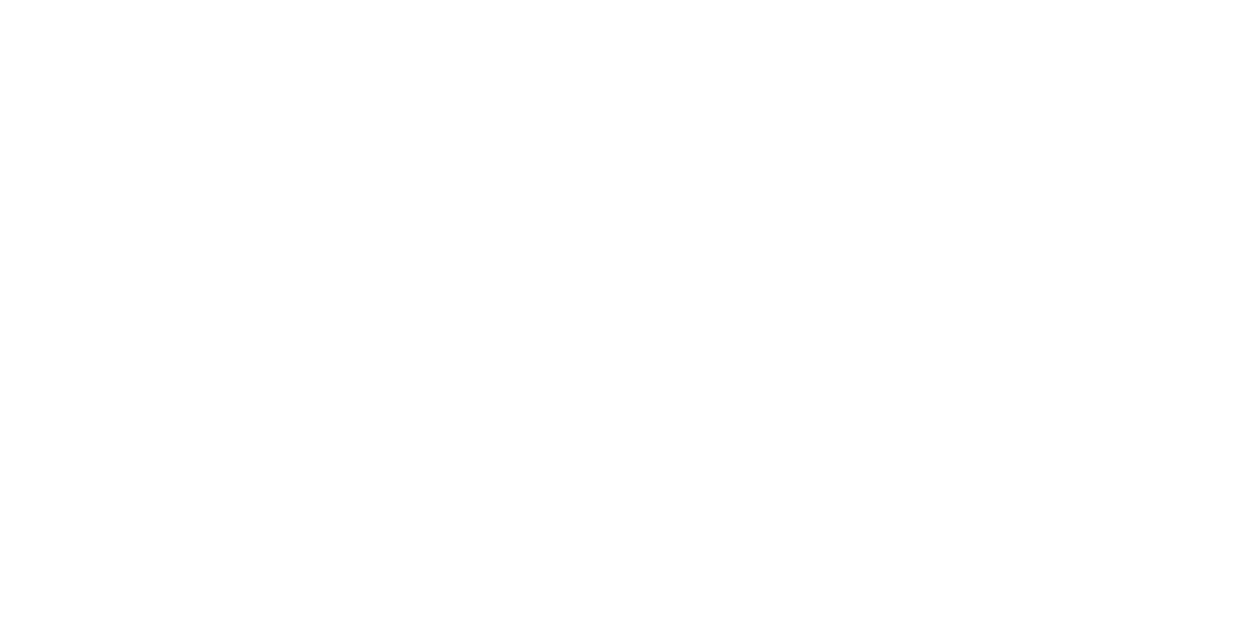
scroll to position [2403, 0]
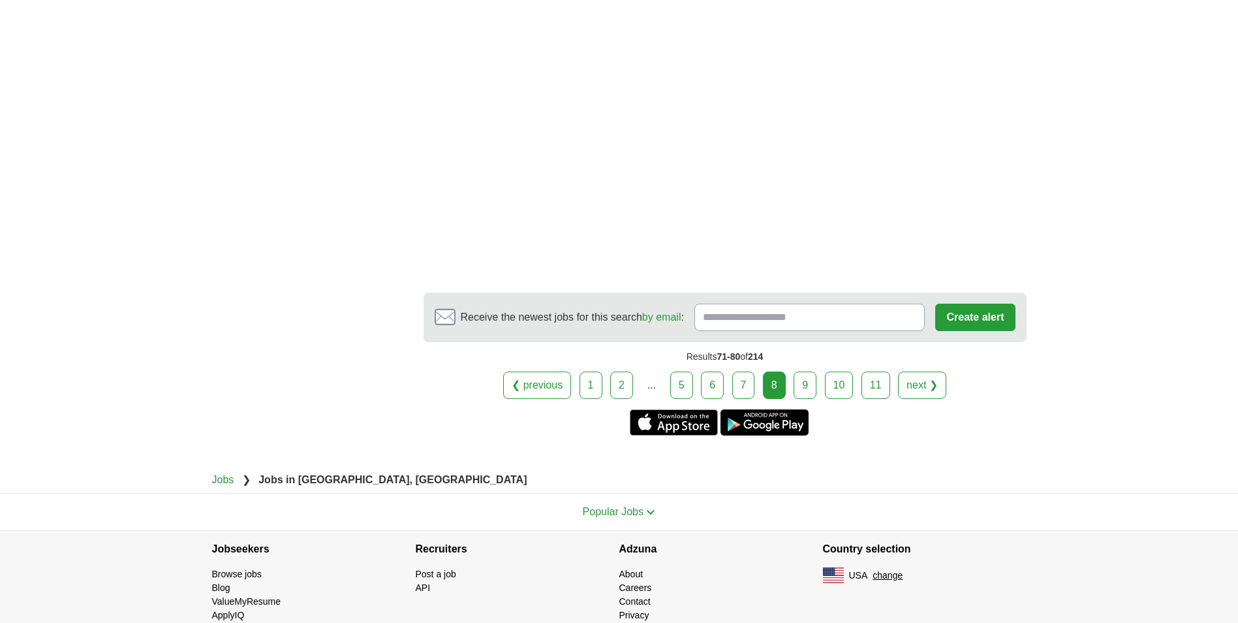
click at [805, 371] on link "9" at bounding box center [805, 384] width 23 height 27
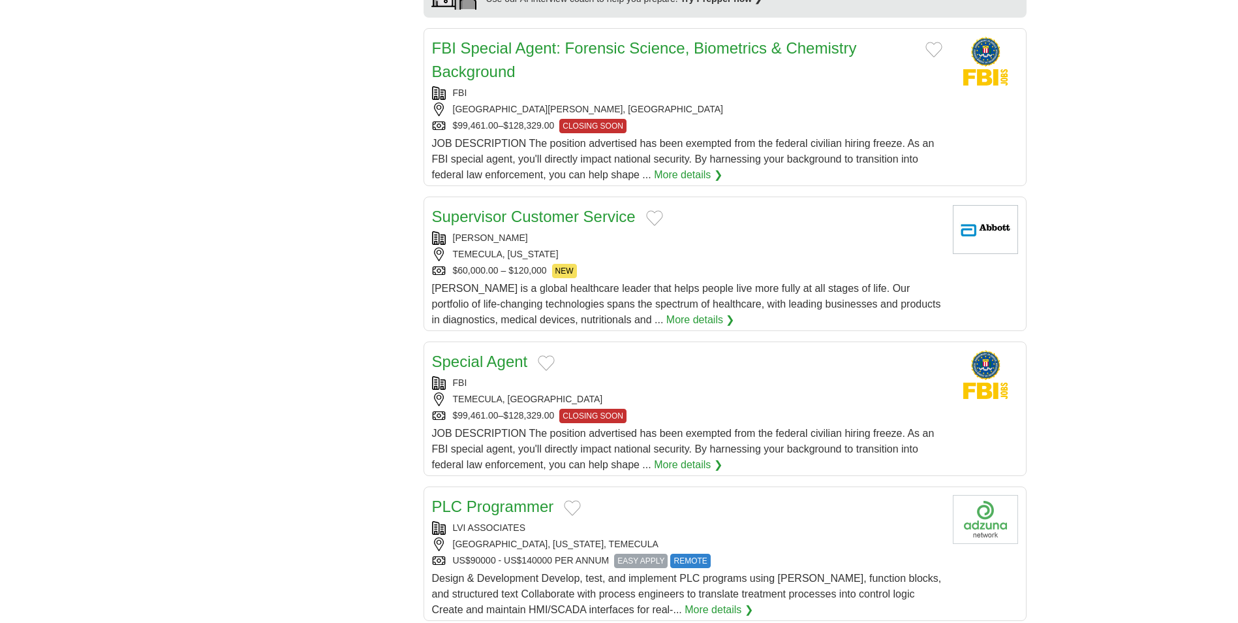
scroll to position [1175, 0]
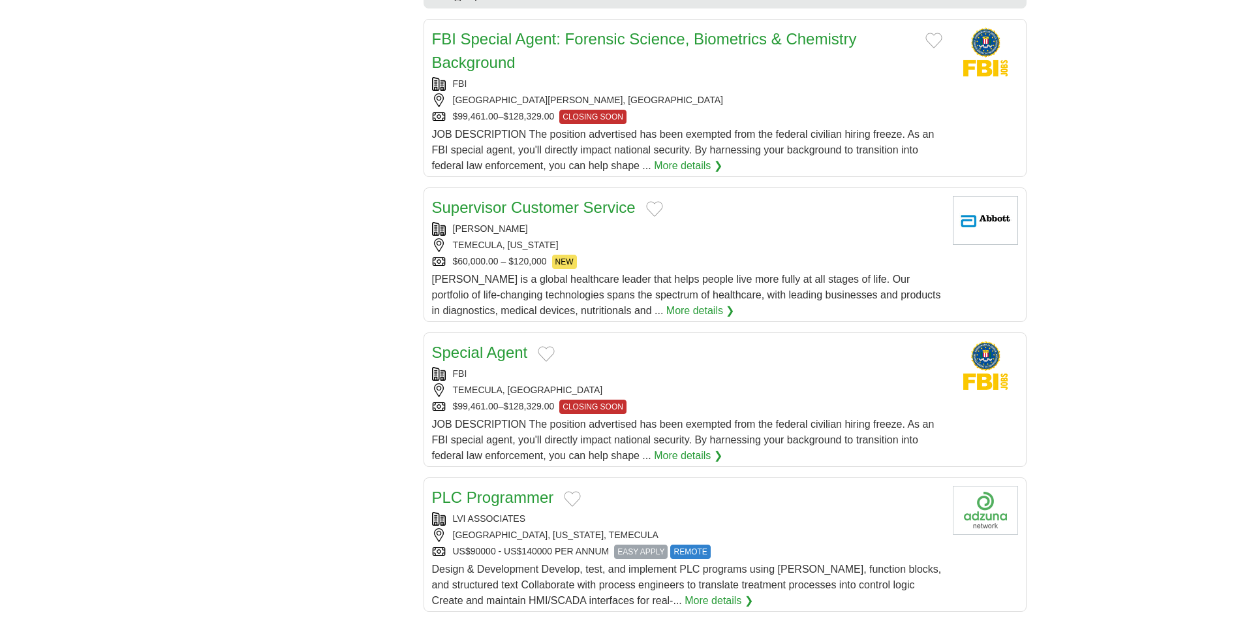
click at [569, 206] on link "Supervisor Customer Service" at bounding box center [534, 207] width 204 height 18
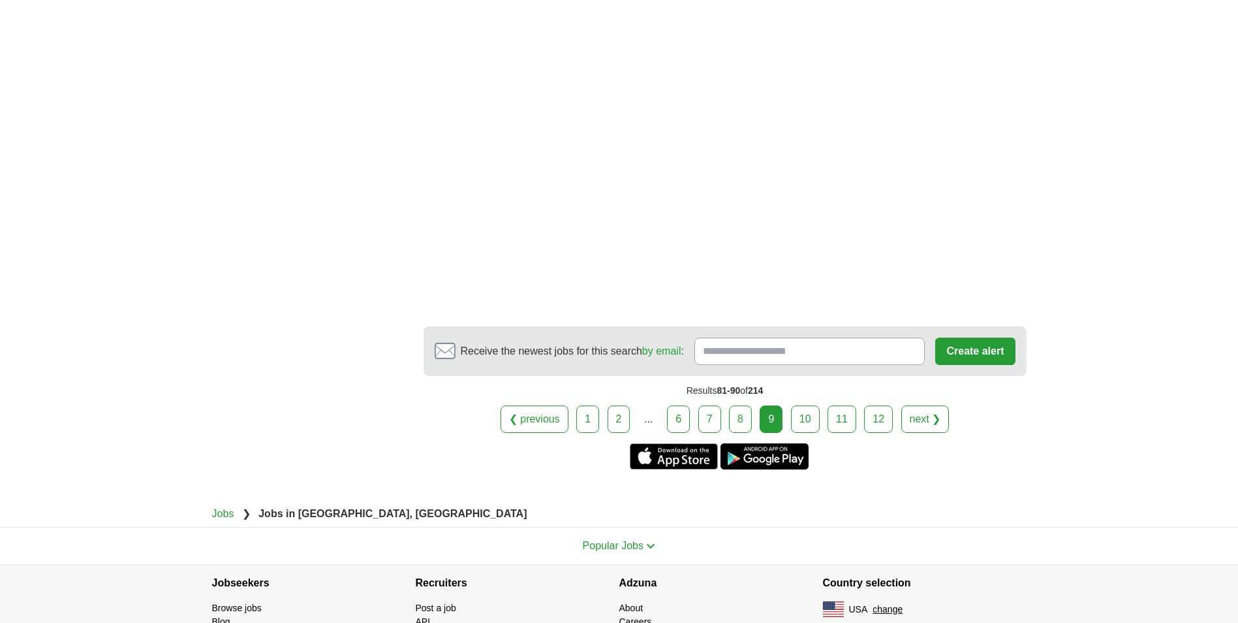
scroll to position [2089, 0]
click at [805, 417] on link "10" at bounding box center [805, 417] width 29 height 27
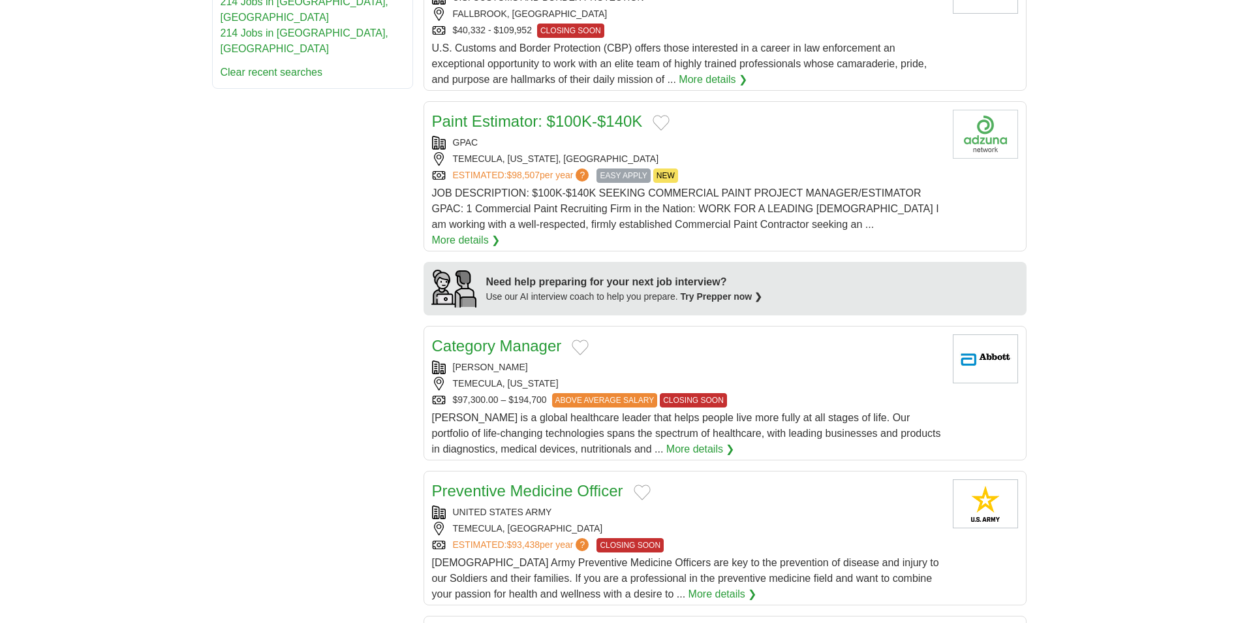
scroll to position [914, 0]
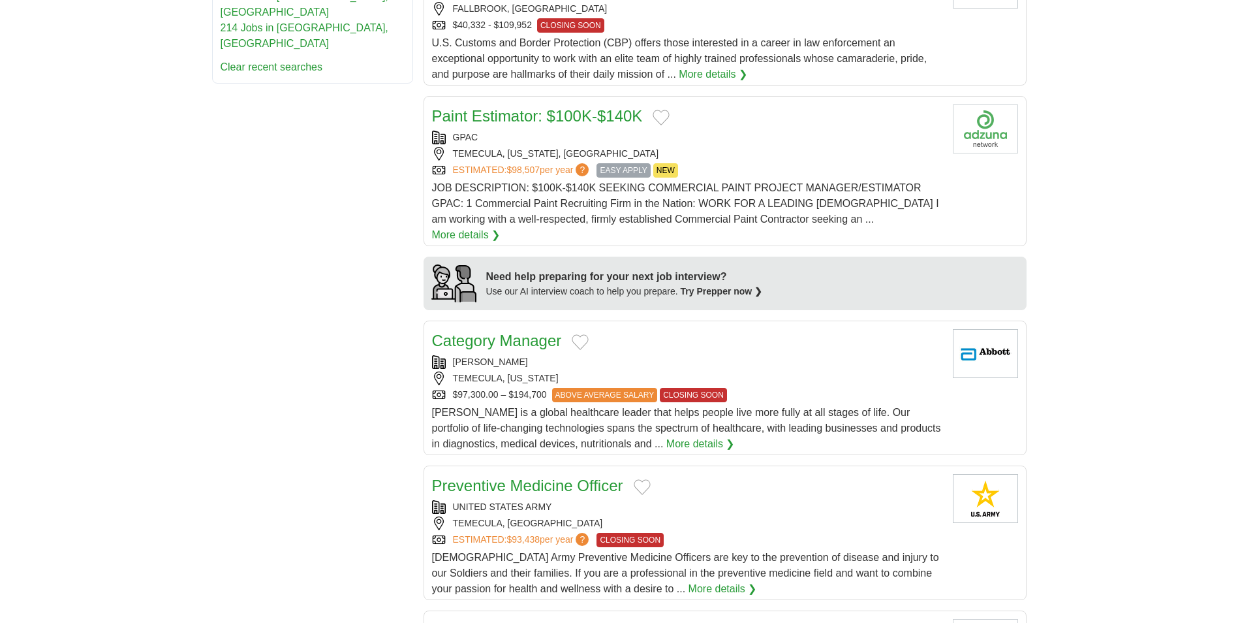
click at [520, 332] on link "Category Manager" at bounding box center [497, 341] width 130 height 18
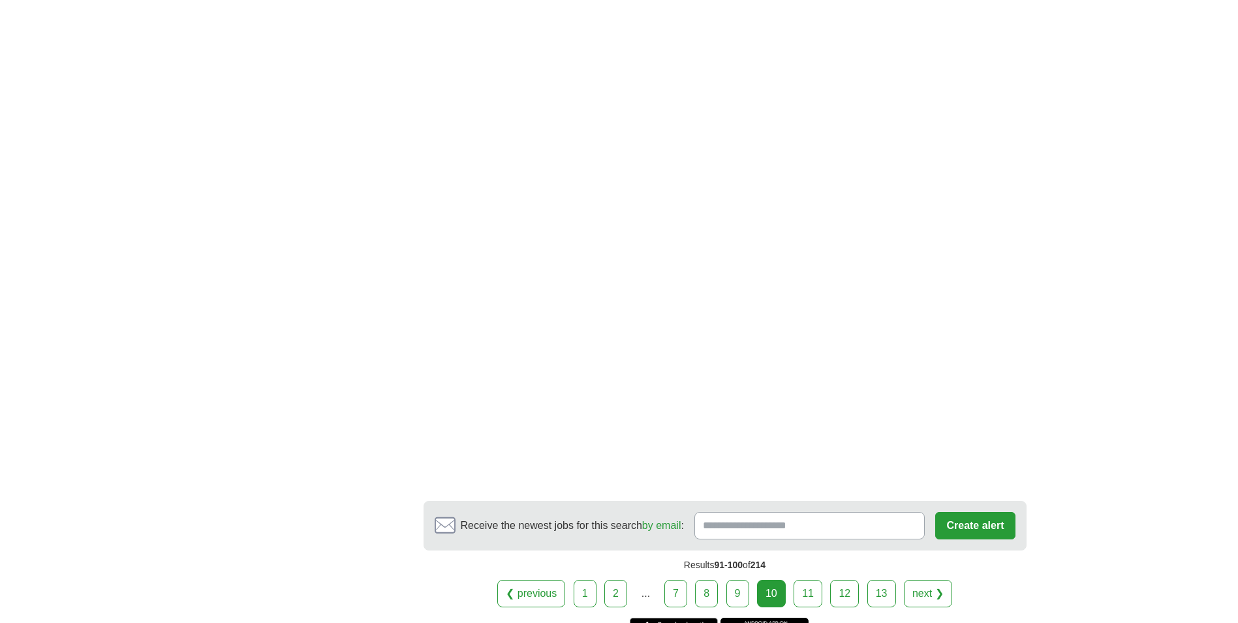
scroll to position [1958, 0]
drag, startPoint x: 811, startPoint y: 551, endPoint x: 801, endPoint y: 551, distance: 9.1
click at [811, 576] on link "11" at bounding box center [808, 589] width 29 height 27
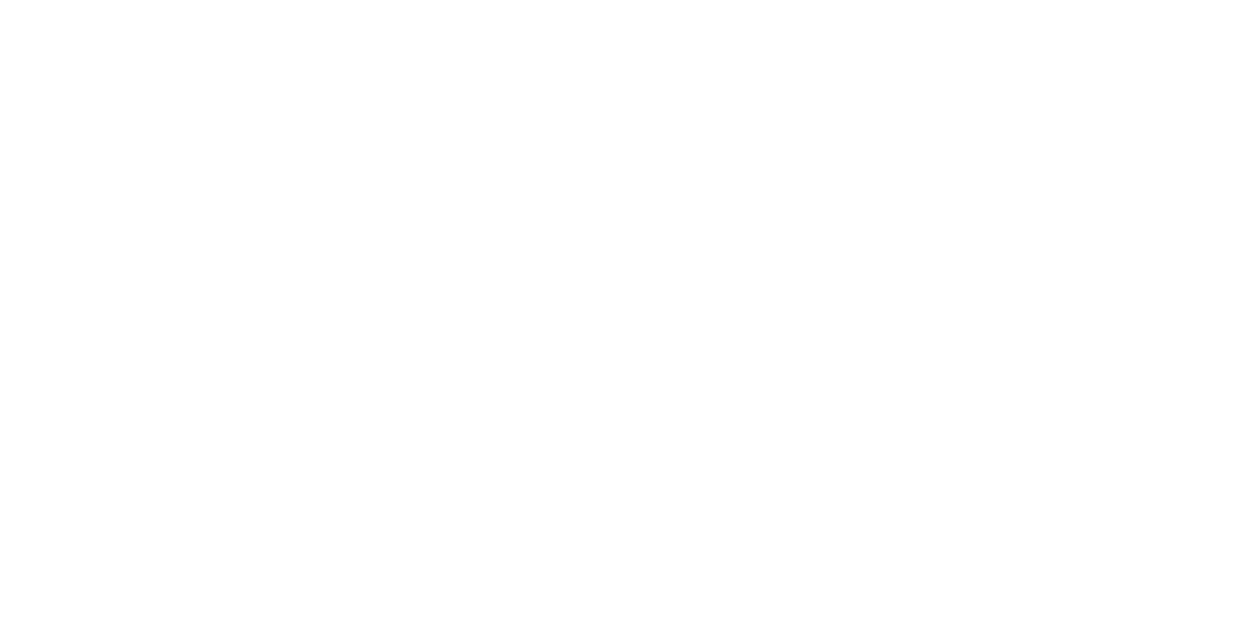
scroll to position [2154, 0]
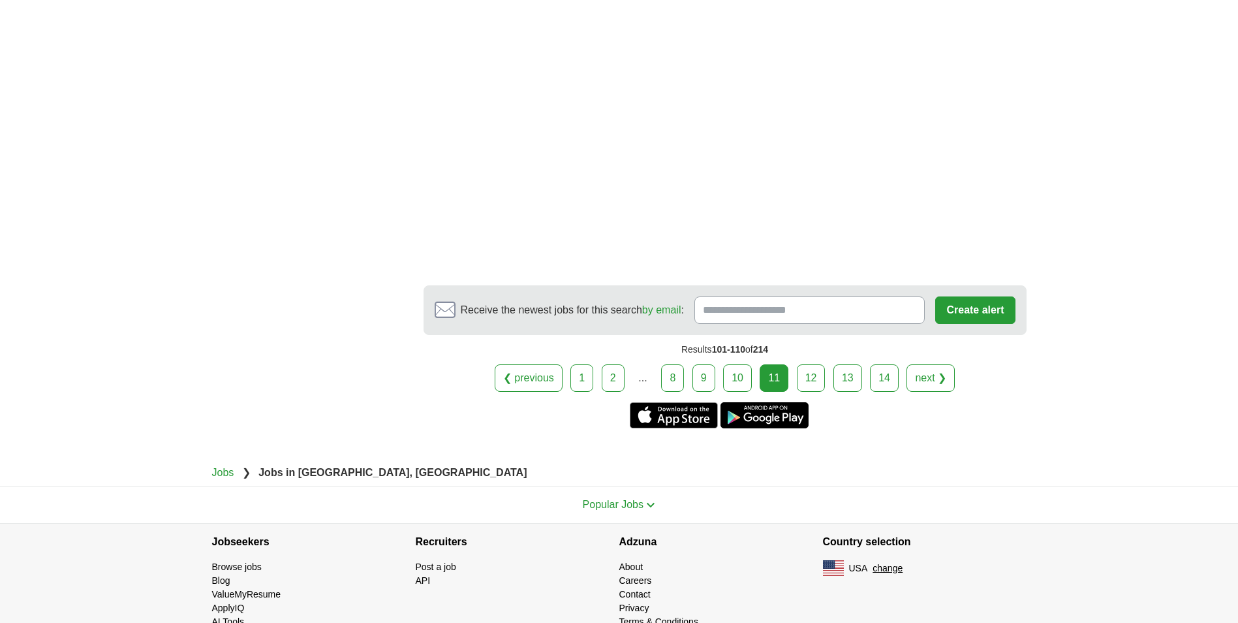
click at [813, 379] on link "12" at bounding box center [811, 377] width 29 height 27
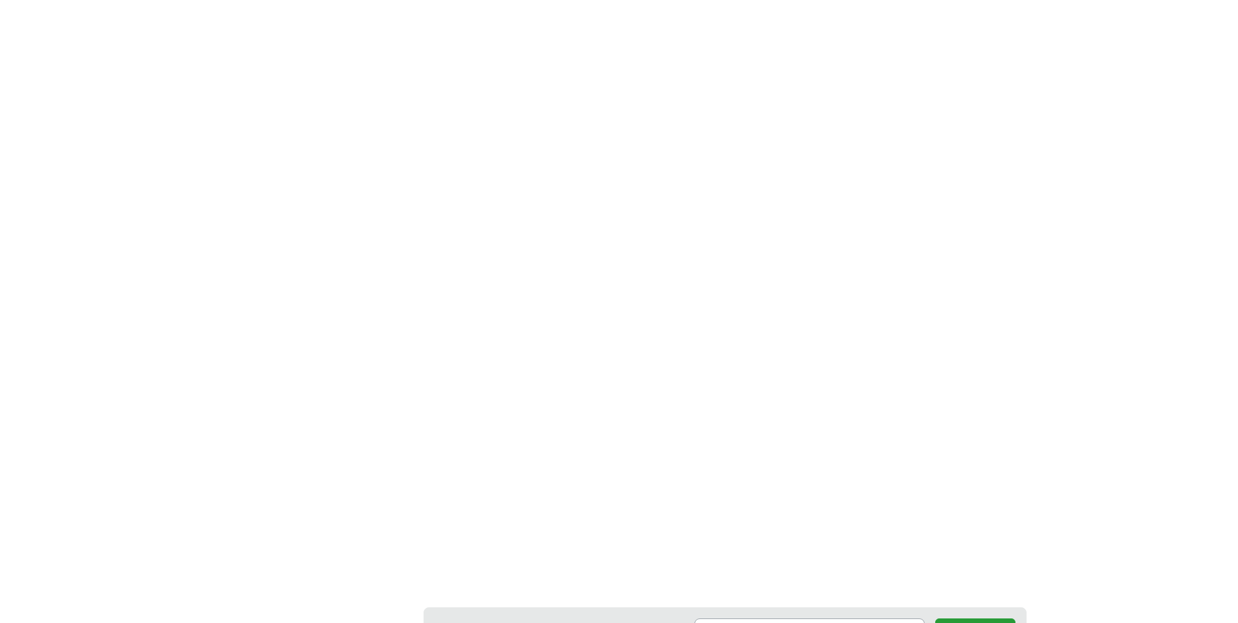
scroll to position [2350, 0]
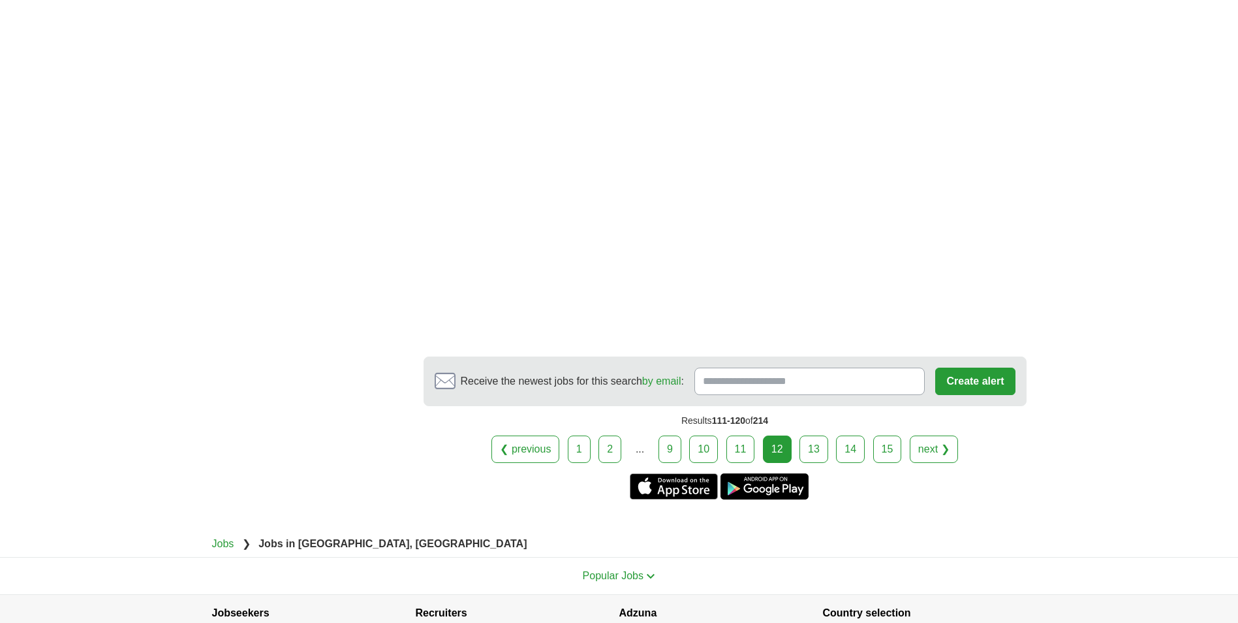
click at [823, 450] on link "13" at bounding box center [814, 448] width 29 height 27
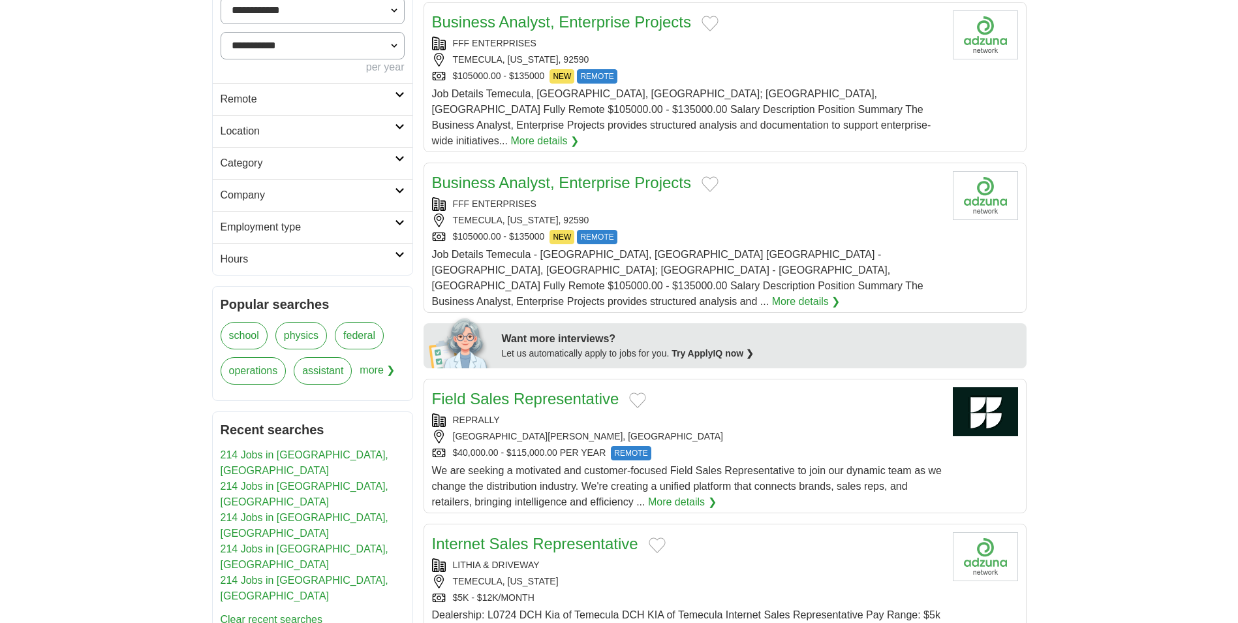
scroll to position [587, 0]
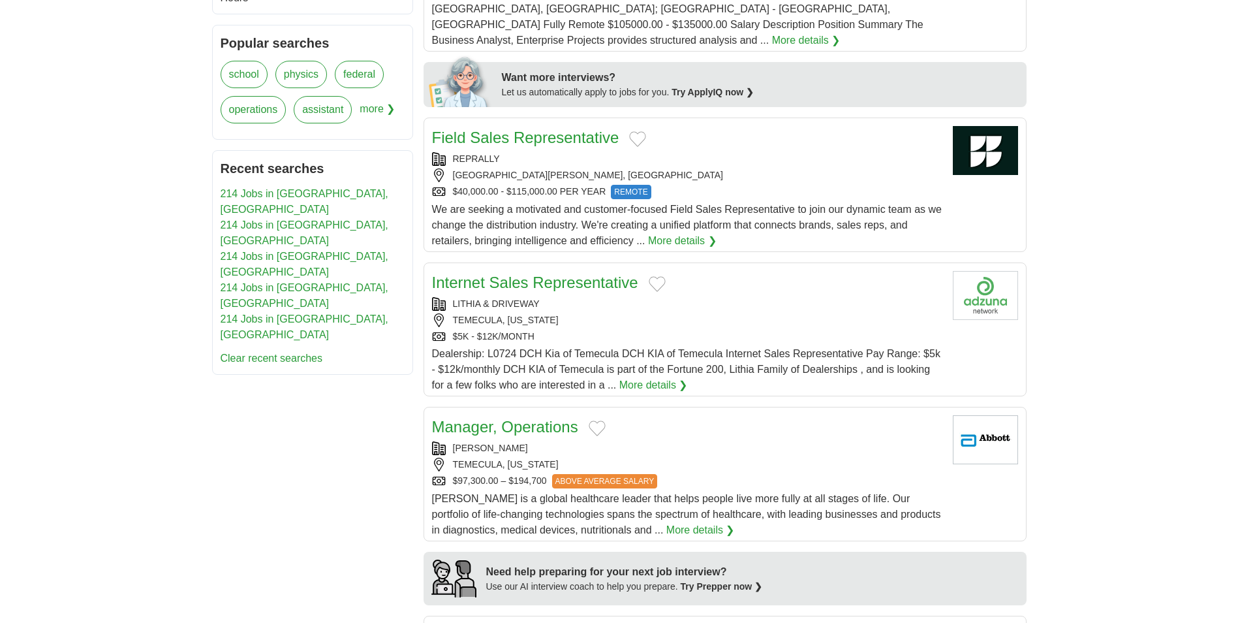
click at [568, 273] on link "Internet Sales Representative" at bounding box center [535, 282] width 206 height 18
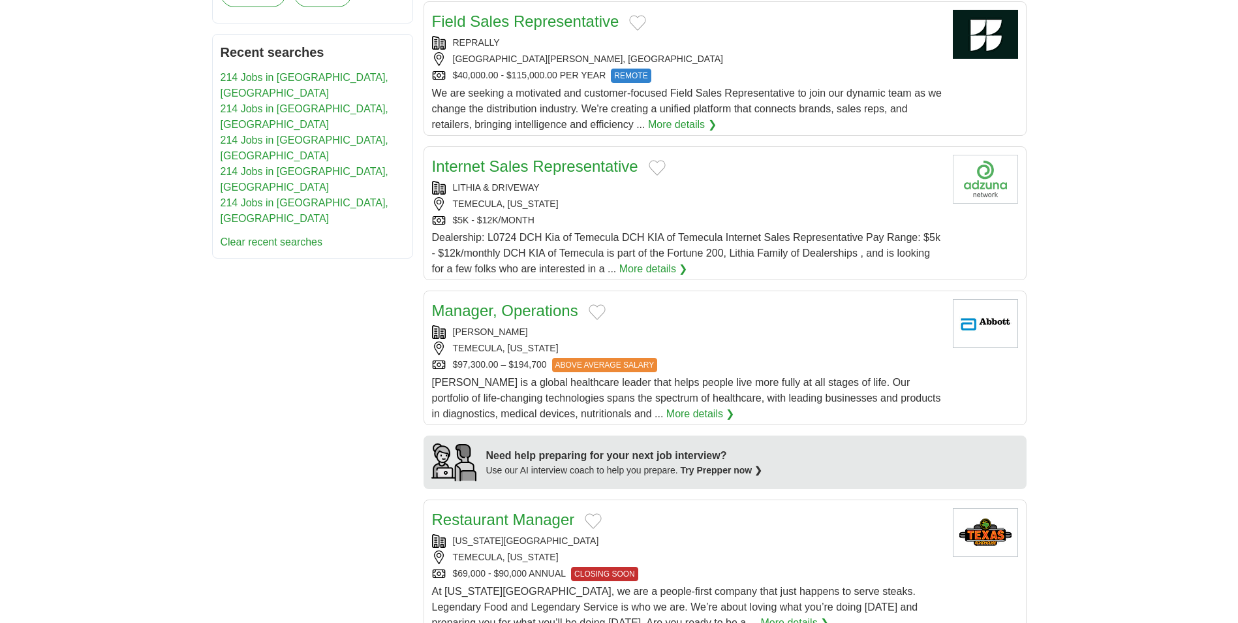
scroll to position [718, 0]
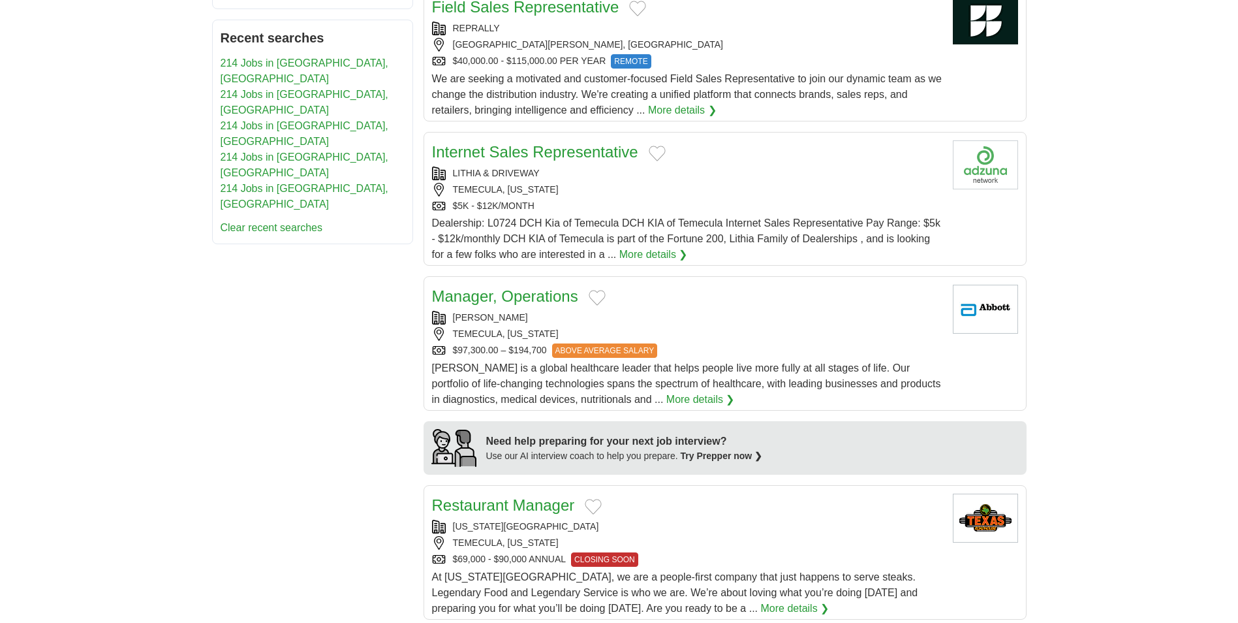
click at [666, 392] on link "More details ❯" at bounding box center [700, 400] width 69 height 16
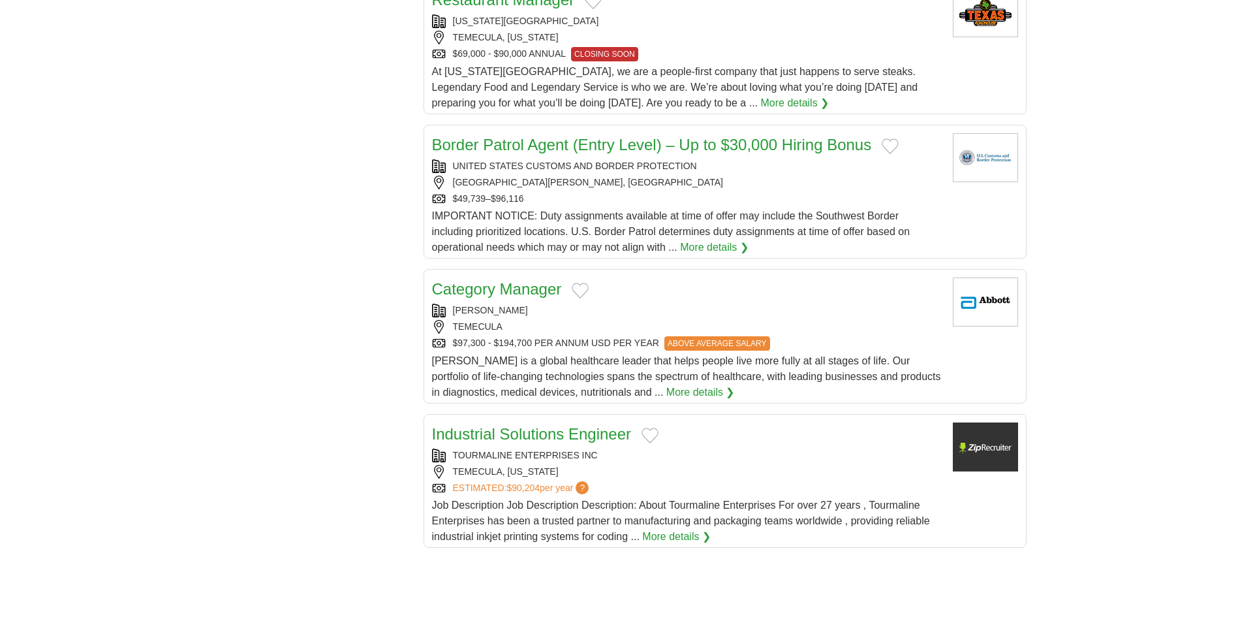
scroll to position [1240, 0]
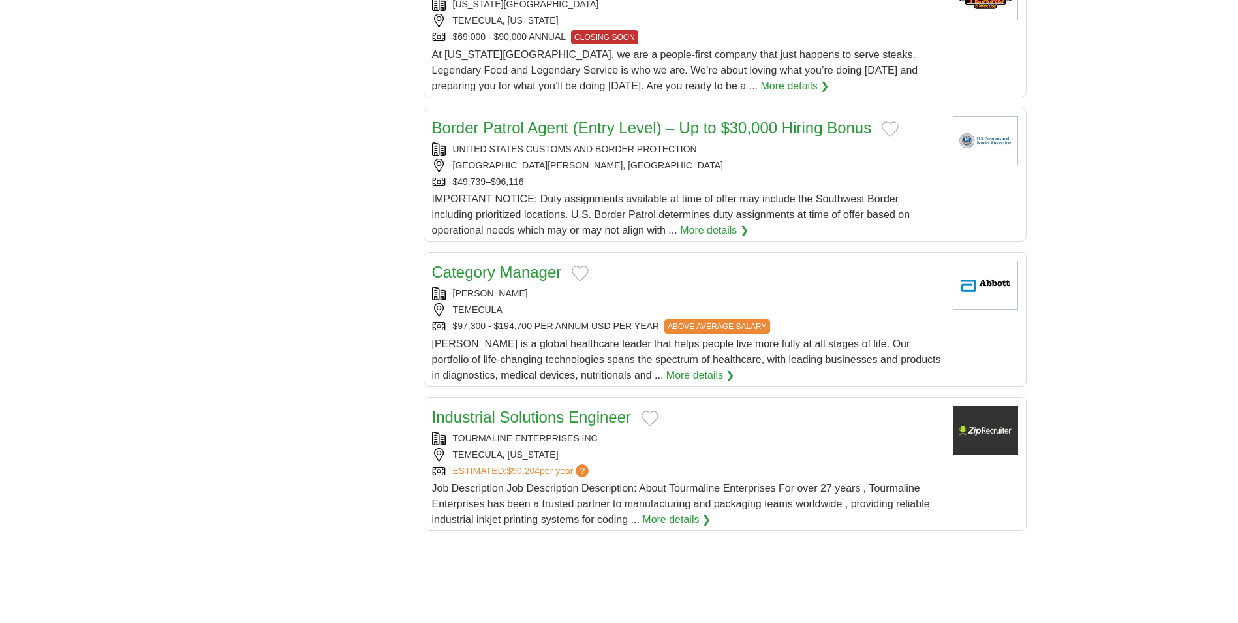
click at [521, 263] on link "Category Manager" at bounding box center [497, 272] width 130 height 18
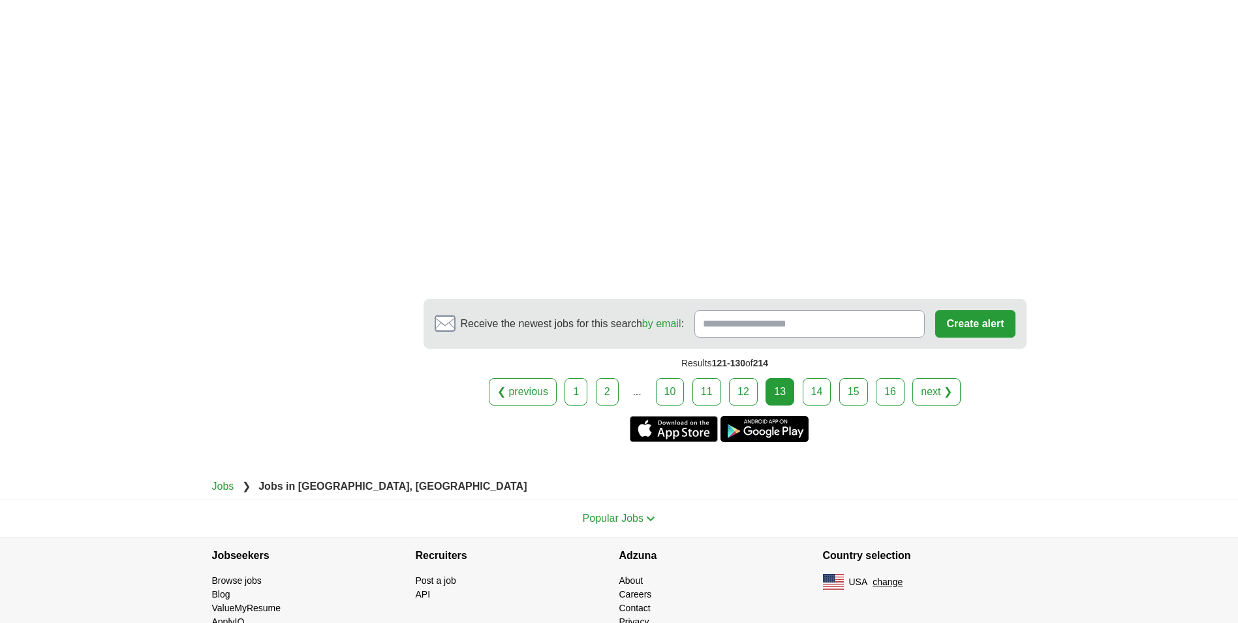
scroll to position [2154, 0]
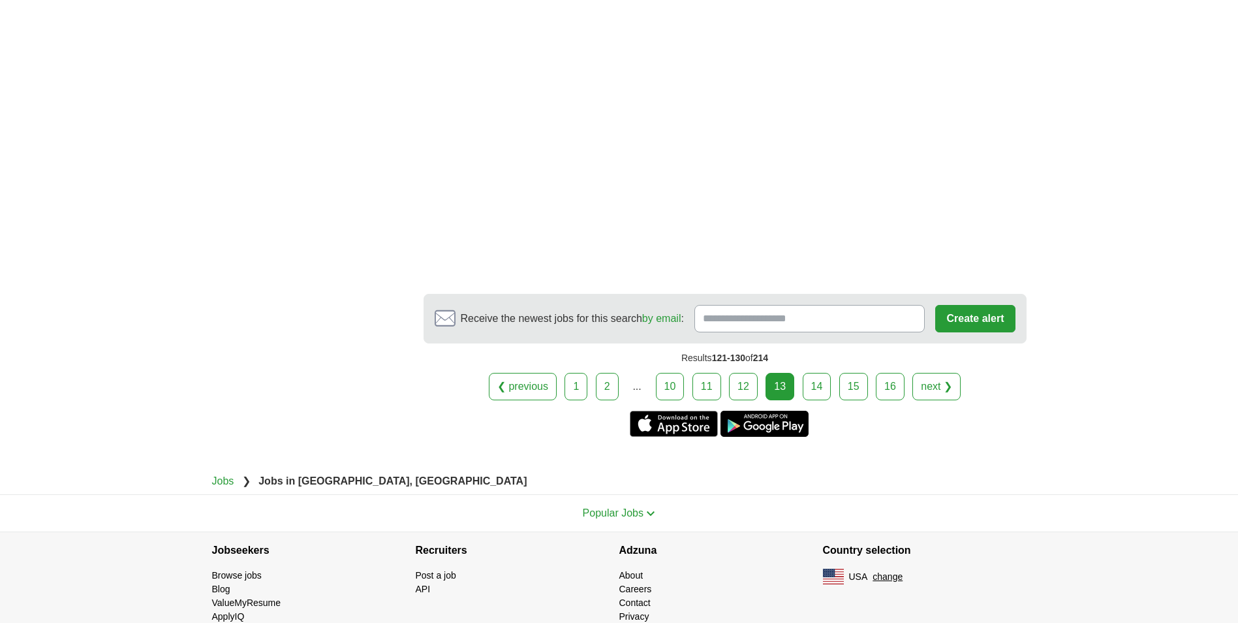
click at [817, 373] on link "14" at bounding box center [817, 386] width 29 height 27
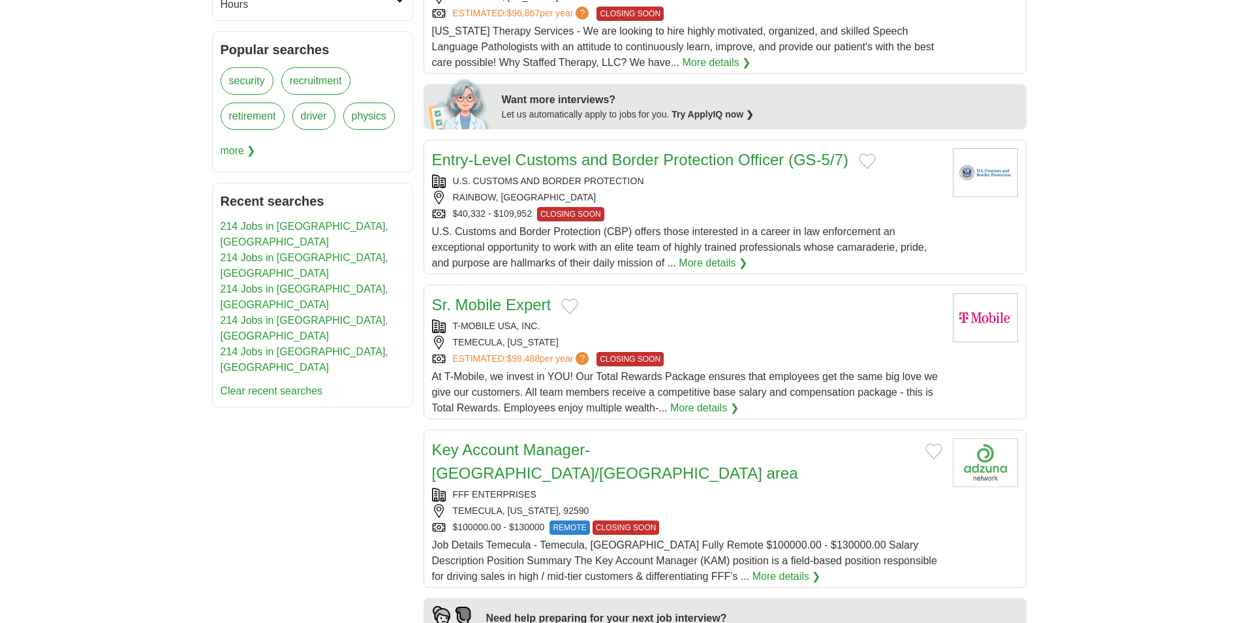
scroll to position [587, 0]
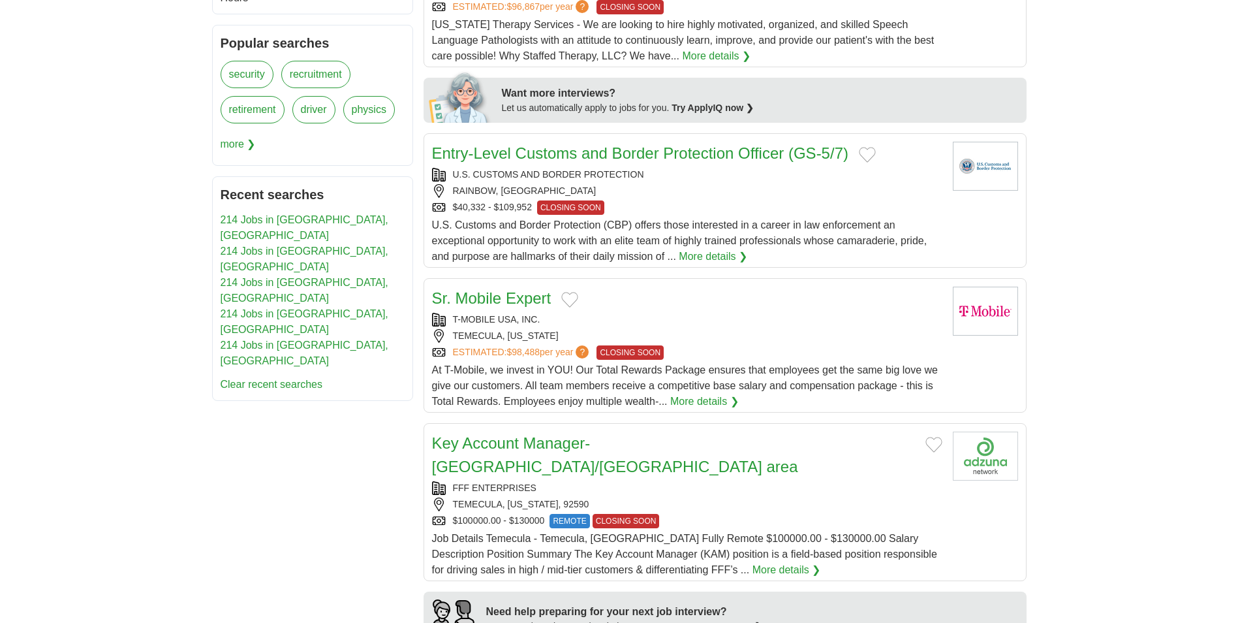
click at [698, 394] on link "More details ❯" at bounding box center [704, 402] width 69 height 16
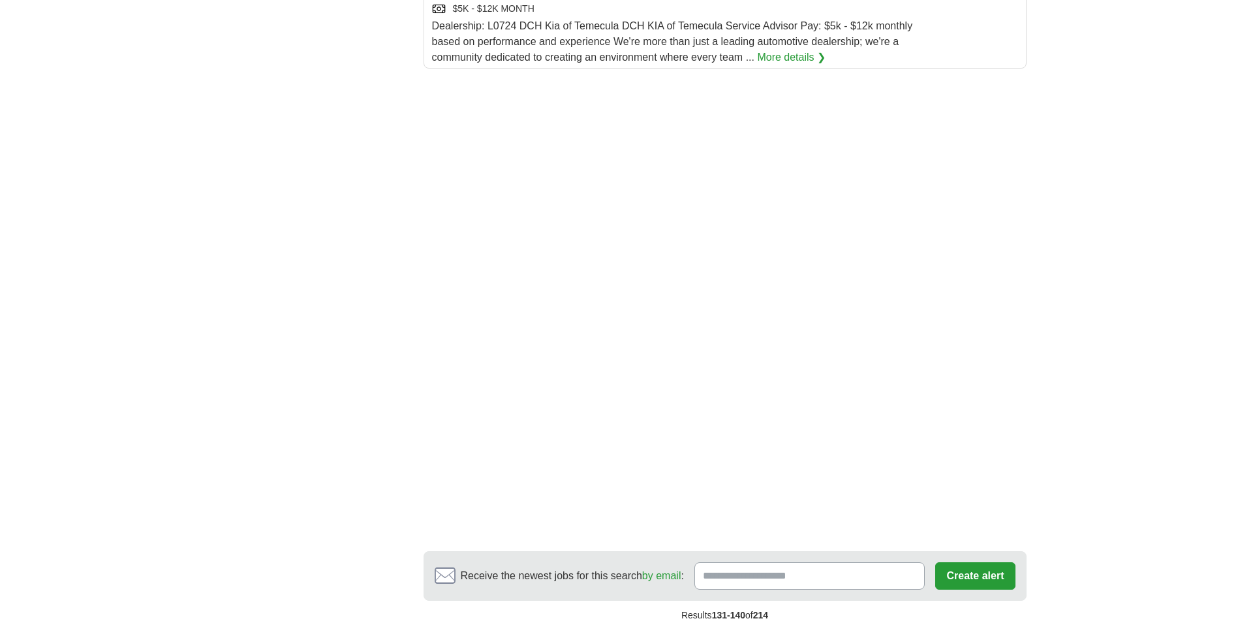
scroll to position [1958, 0]
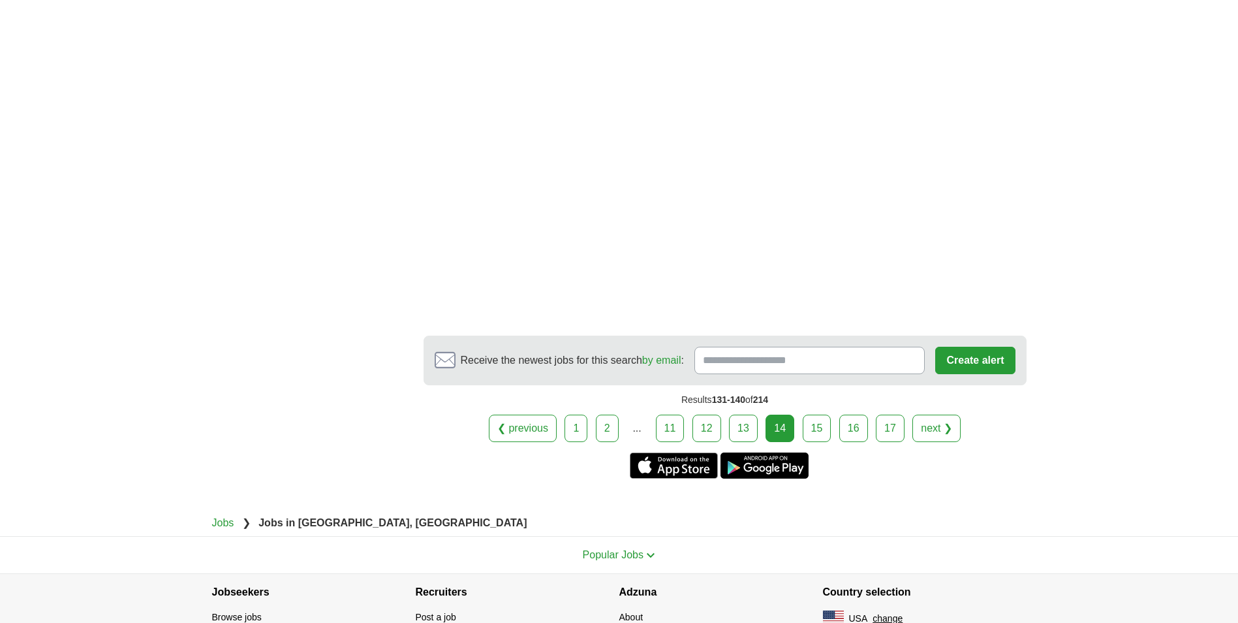
click at [815, 414] on link "15" at bounding box center [817, 427] width 29 height 27
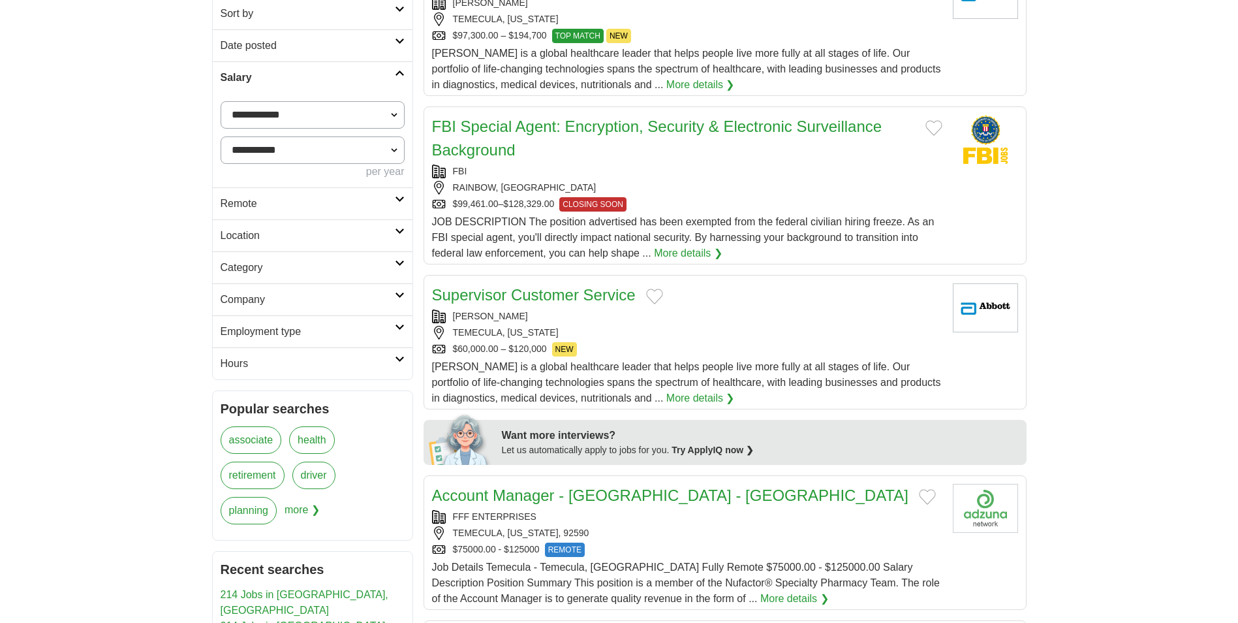
scroll to position [261, 0]
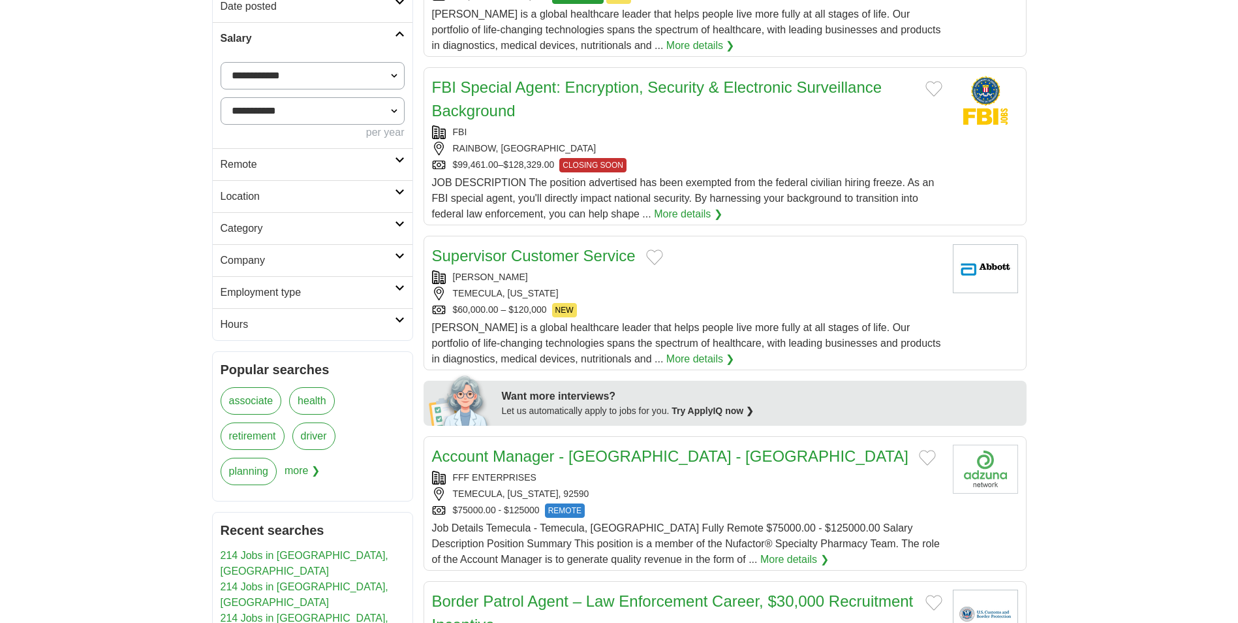
click at [558, 257] on link "Supervisor Customer Service" at bounding box center [534, 256] width 204 height 18
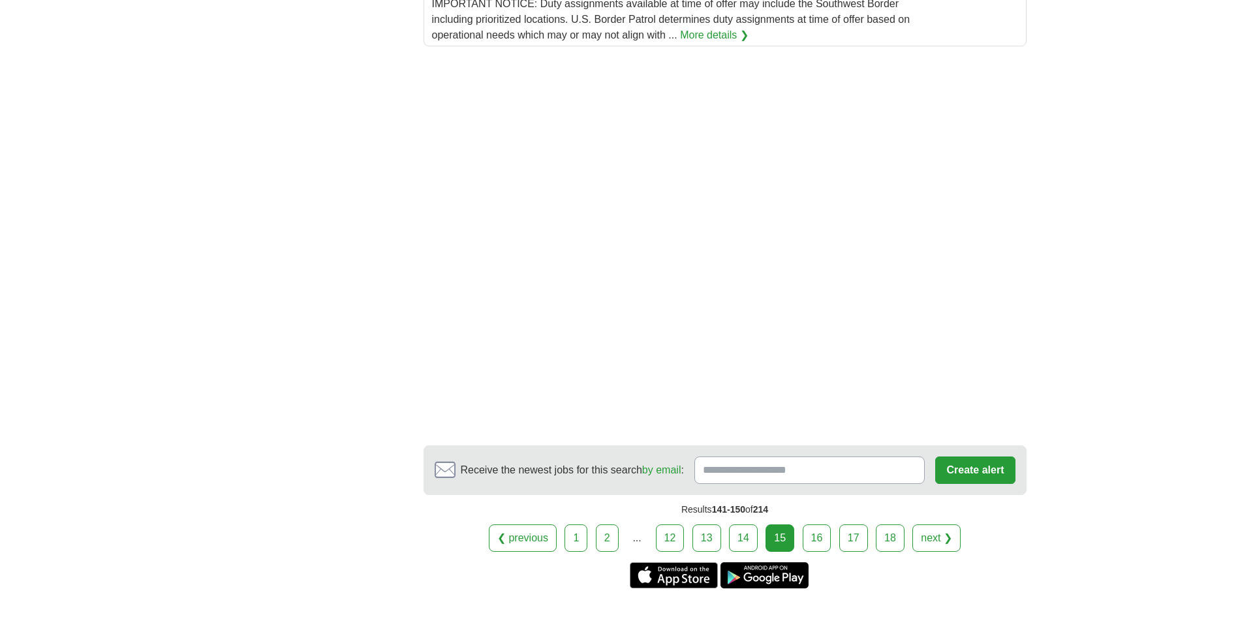
scroll to position [1762, 0]
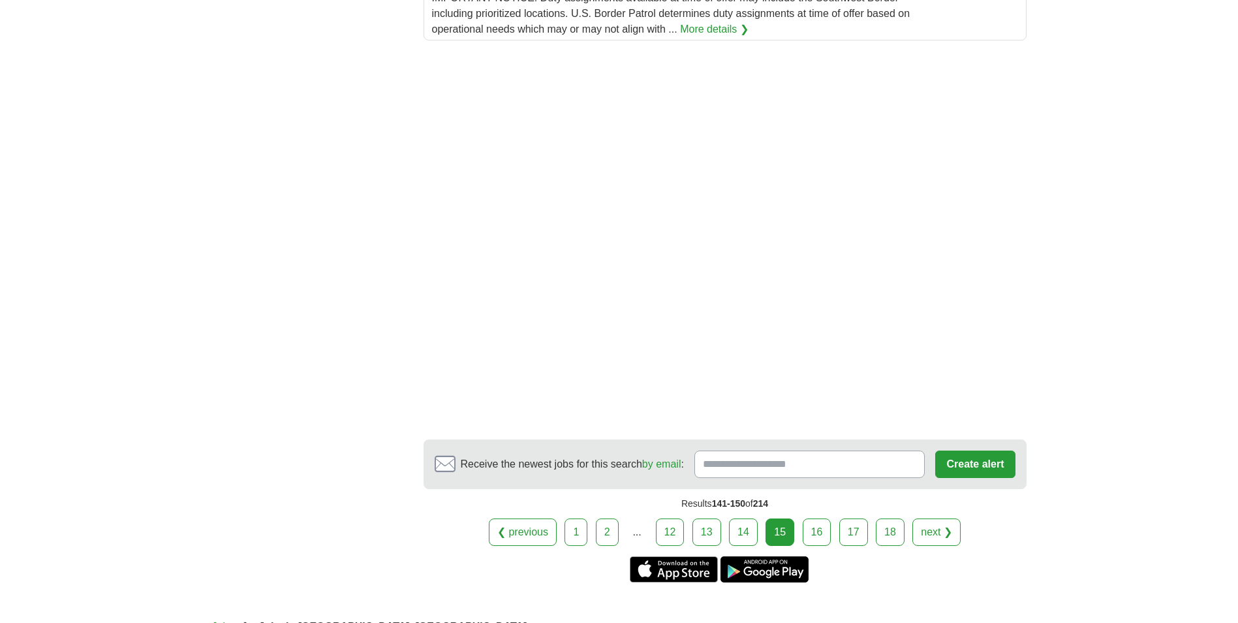
click at [815, 518] on link "16" at bounding box center [817, 531] width 29 height 27
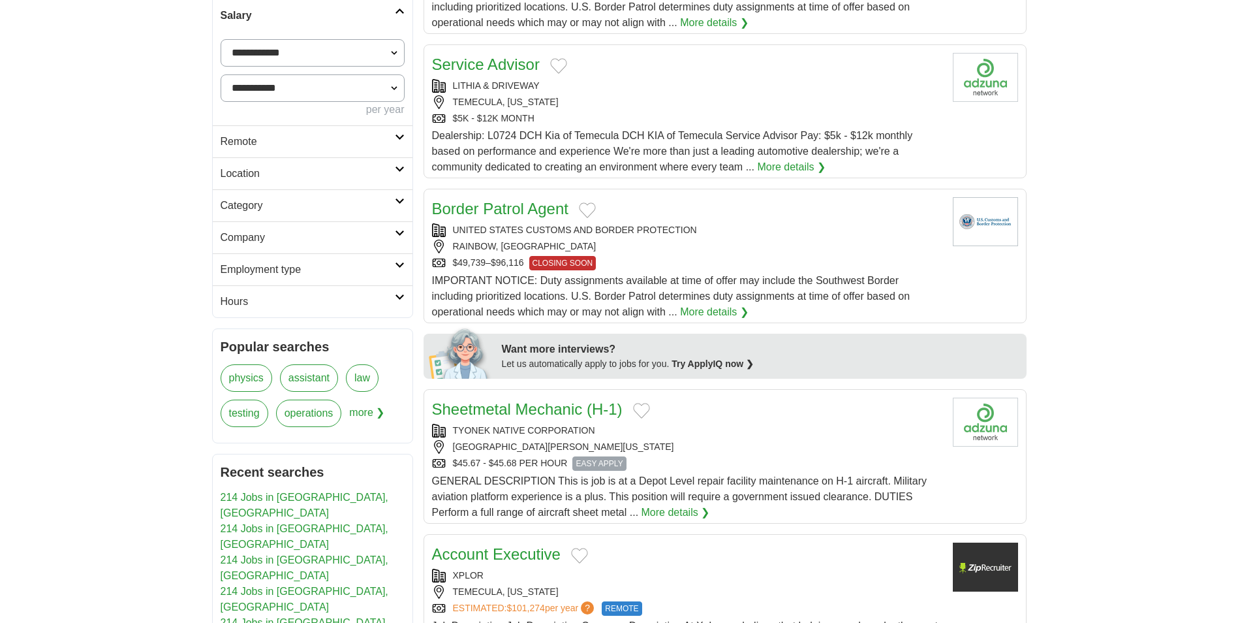
scroll to position [326, 0]
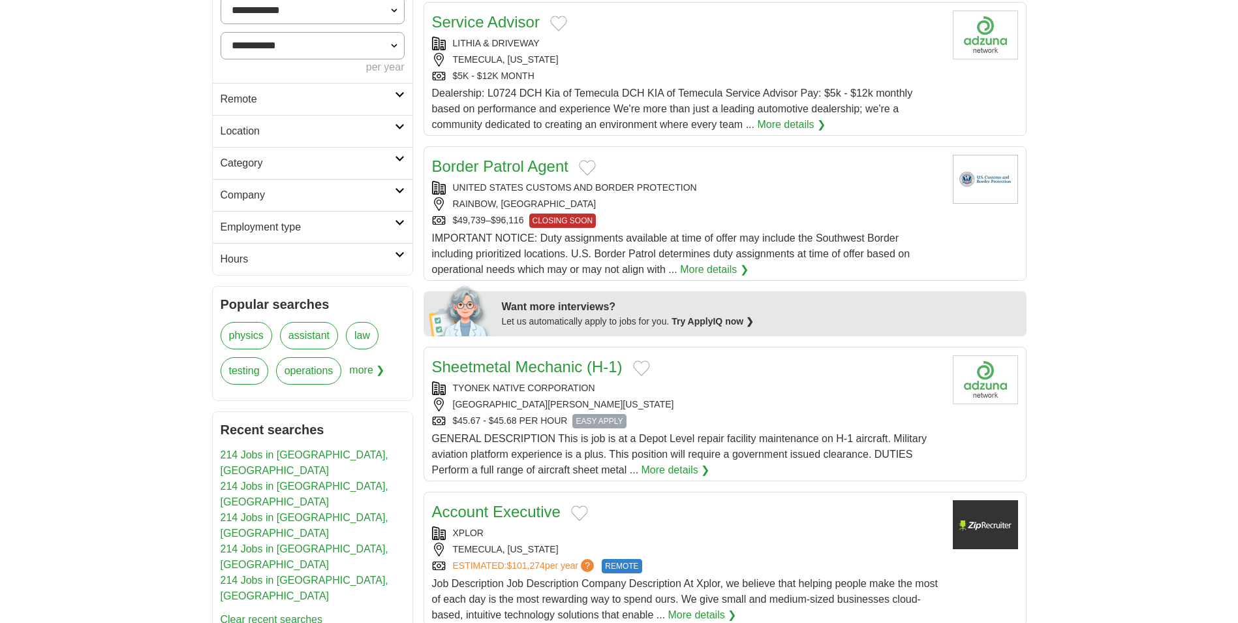
click at [402, 155] on link "Category" at bounding box center [313, 163] width 200 height 32
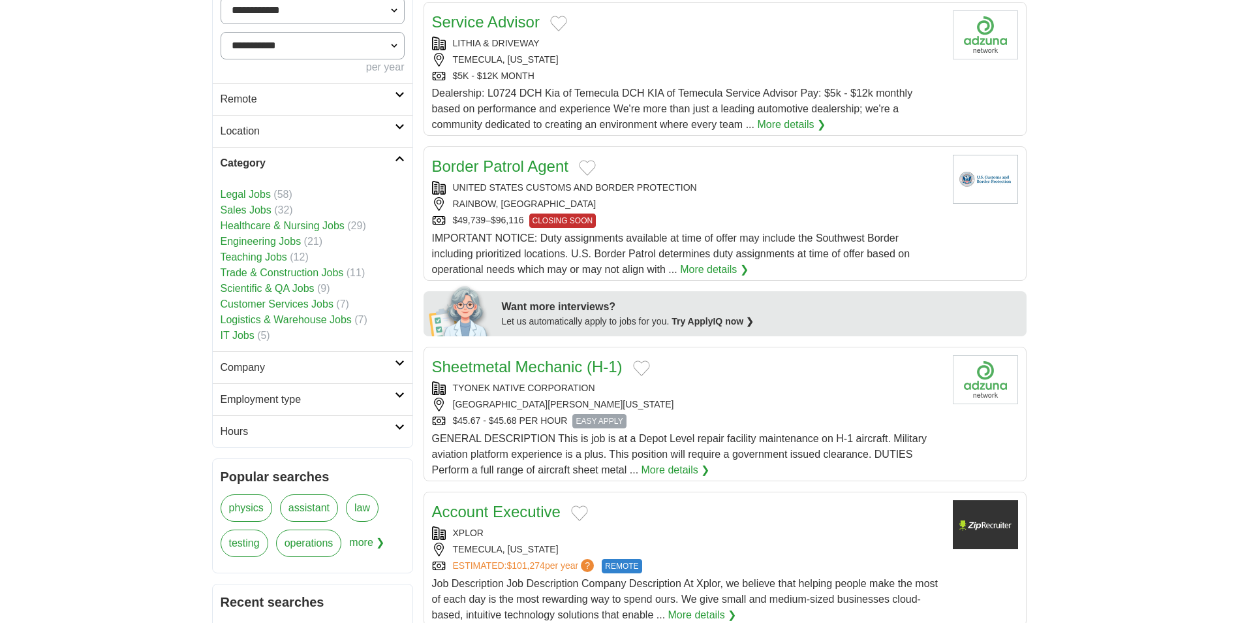
click at [316, 319] on link "Logistics & Warehouse Jobs" at bounding box center [286, 319] width 131 height 11
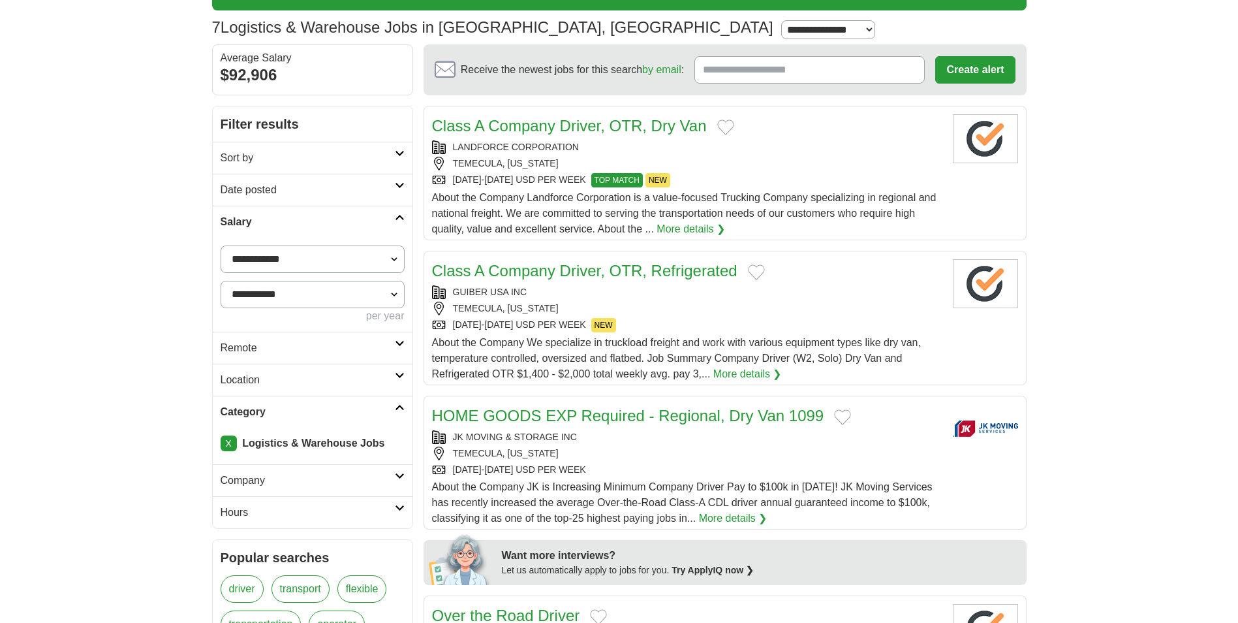
scroll to position [131, 0]
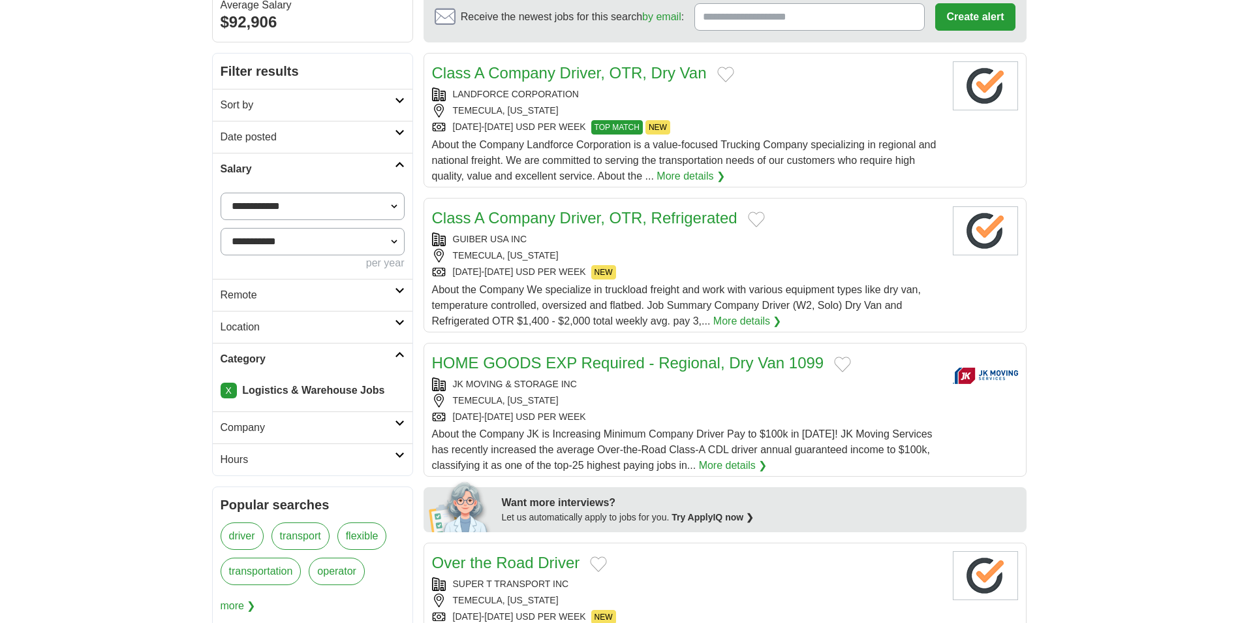
click at [727, 466] on link "More details ❯" at bounding box center [733, 466] width 69 height 16
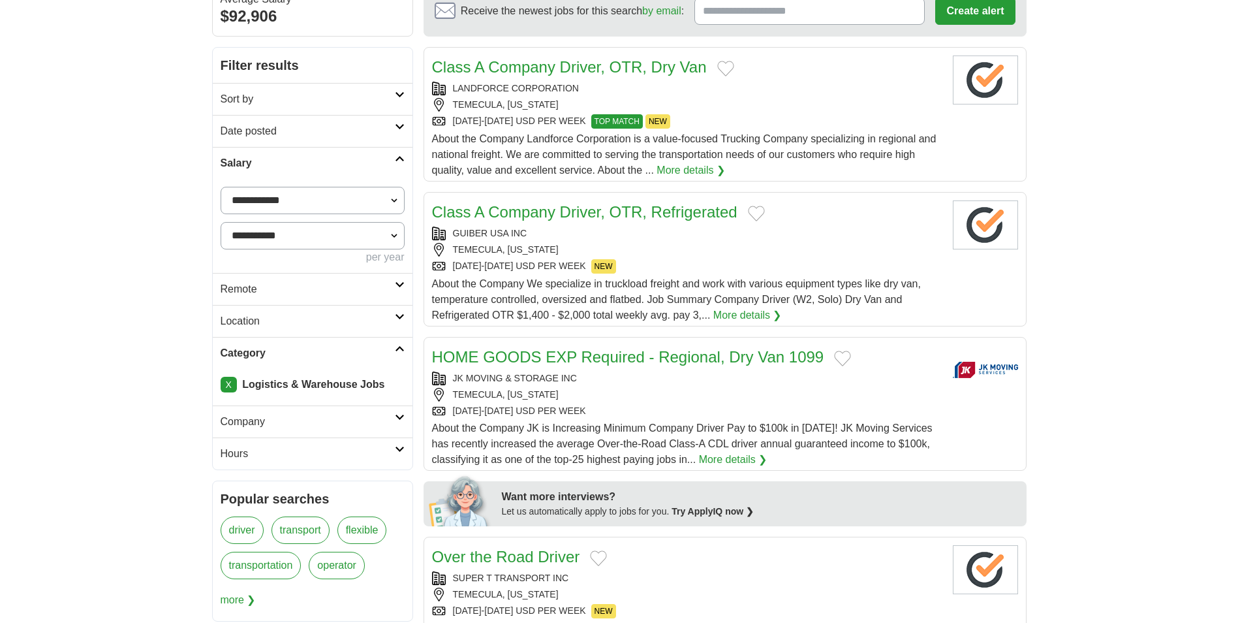
scroll to position [111, 0]
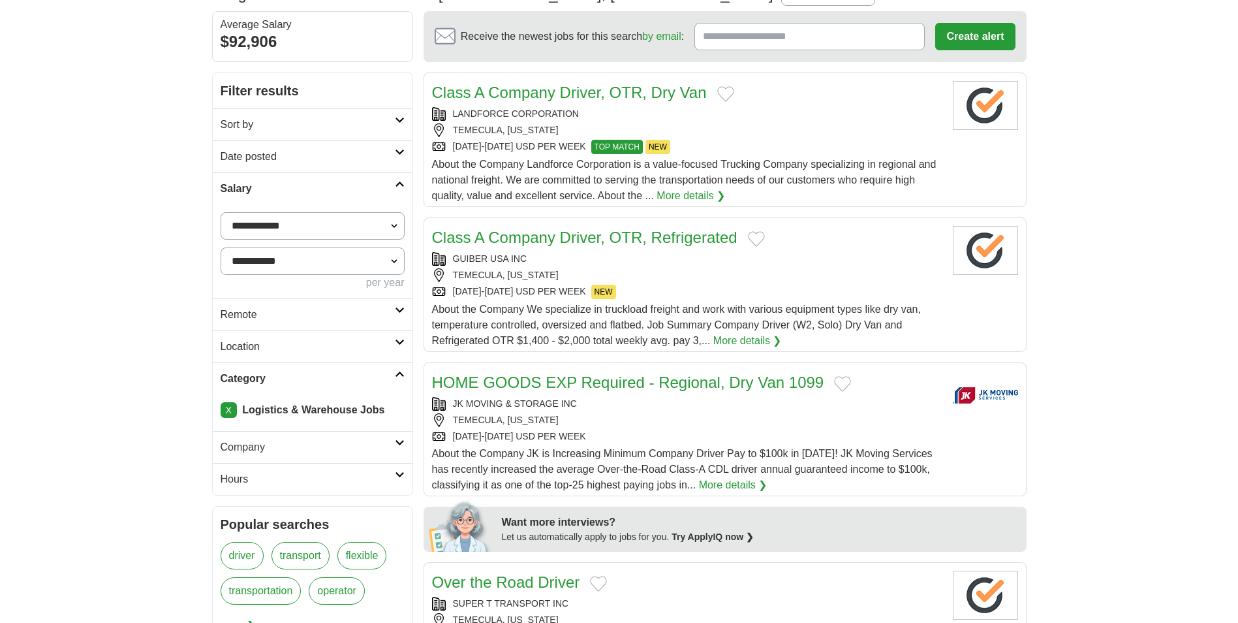
click at [397, 375] on icon at bounding box center [400, 374] width 10 height 7
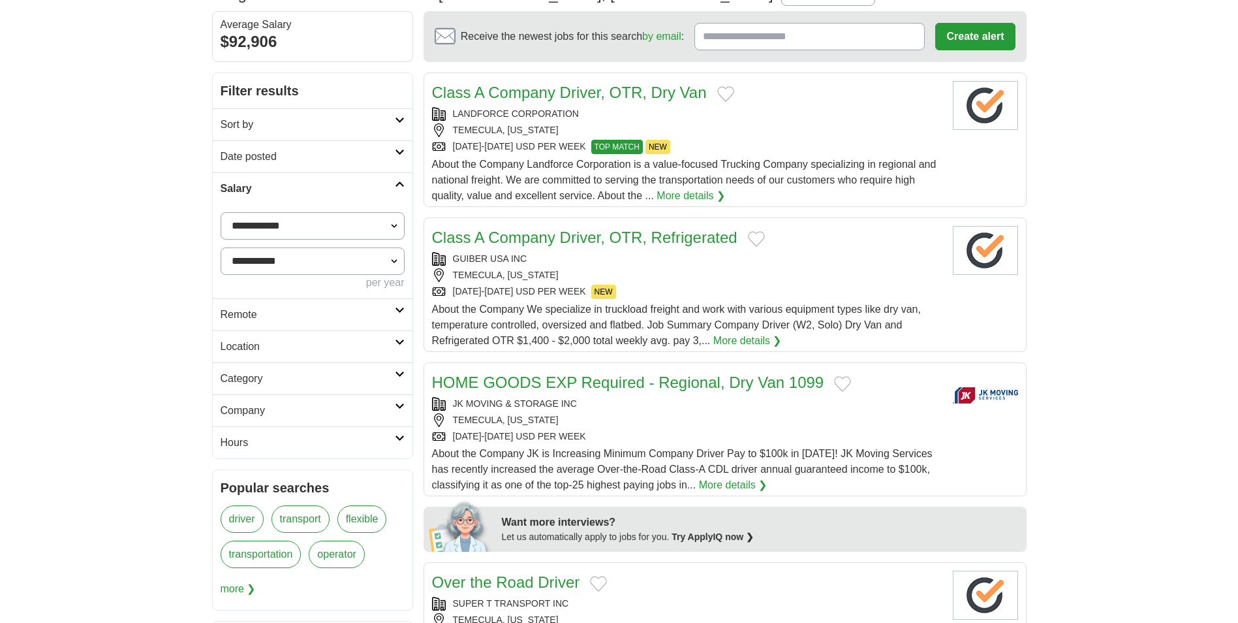
click at [397, 375] on icon at bounding box center [400, 374] width 10 height 7
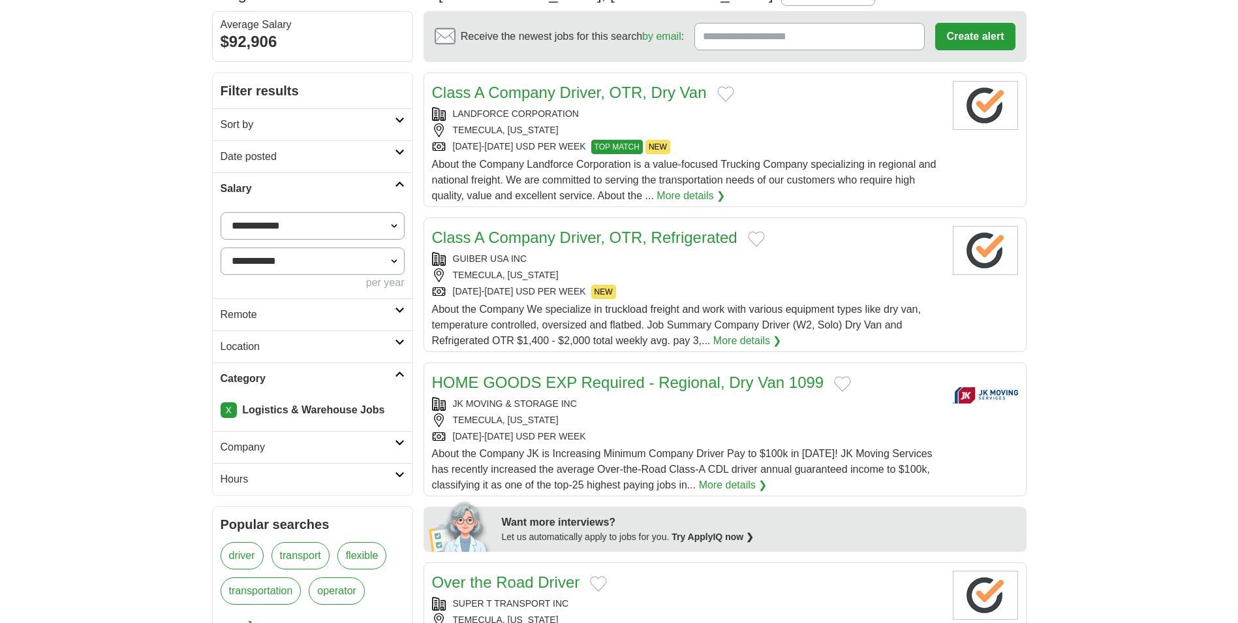
click at [225, 410] on link "X" at bounding box center [229, 410] width 16 height 16
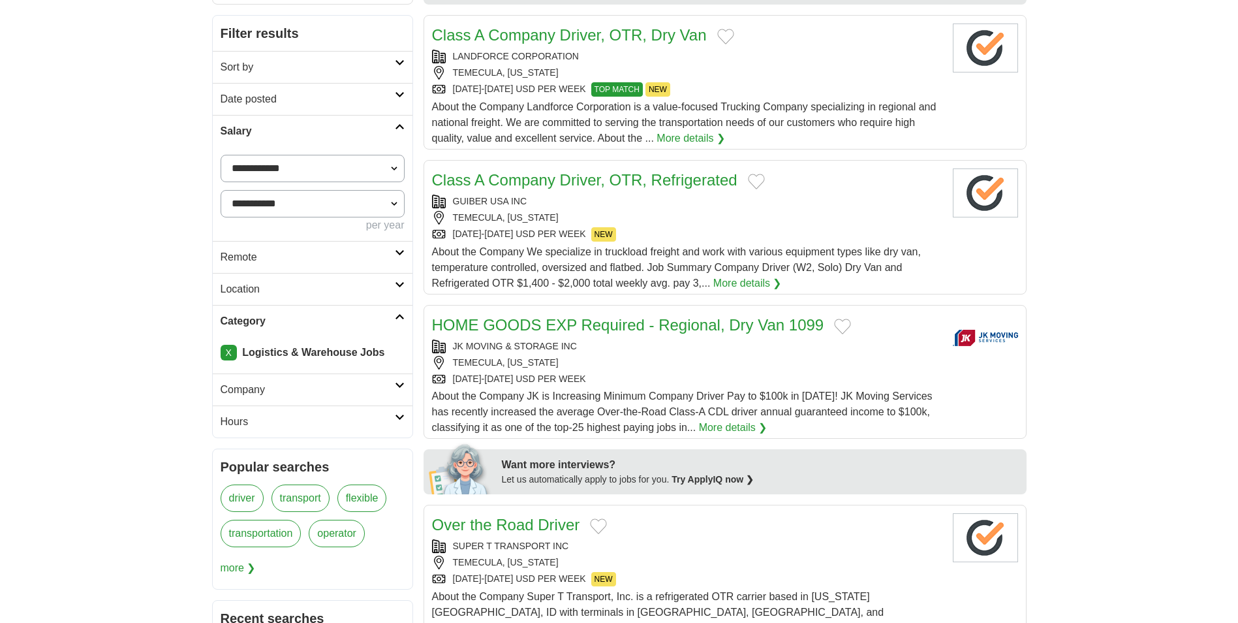
scroll to position [176, 0]
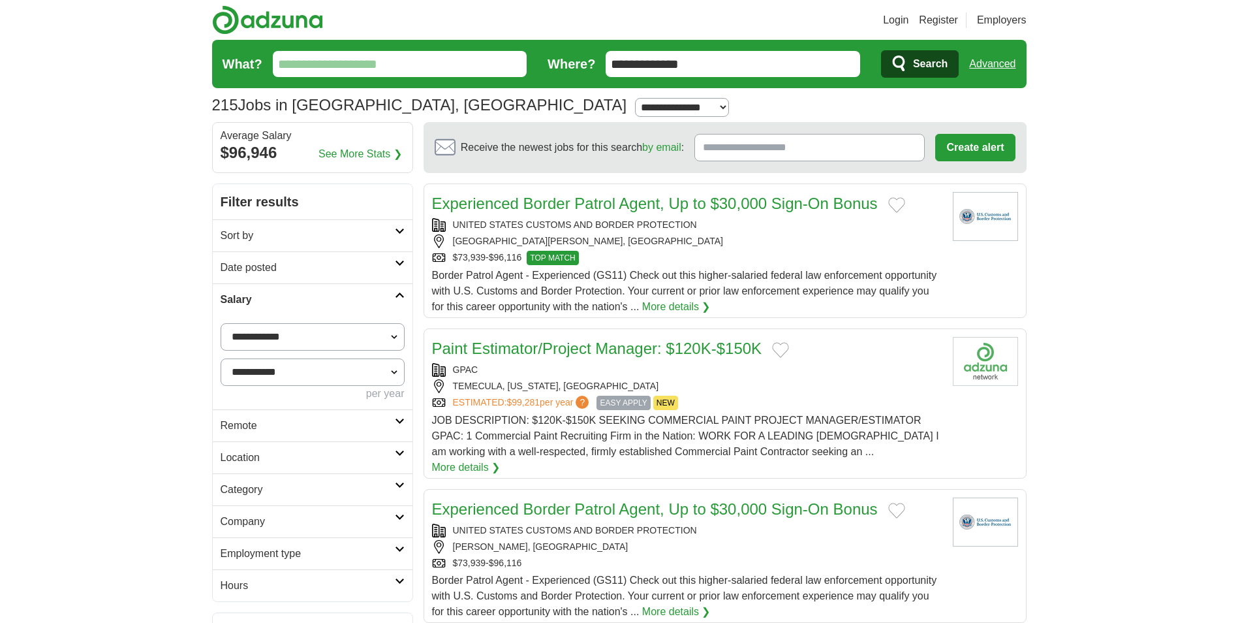
click at [403, 486] on icon at bounding box center [400, 485] width 10 height 7
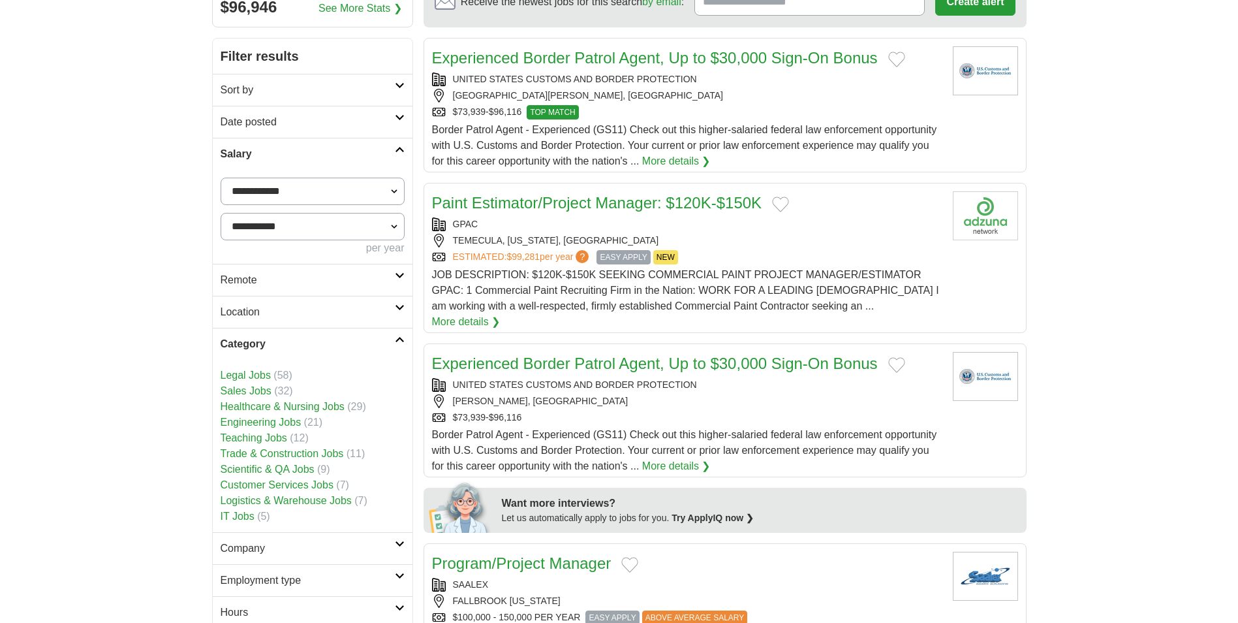
scroll to position [196, 0]
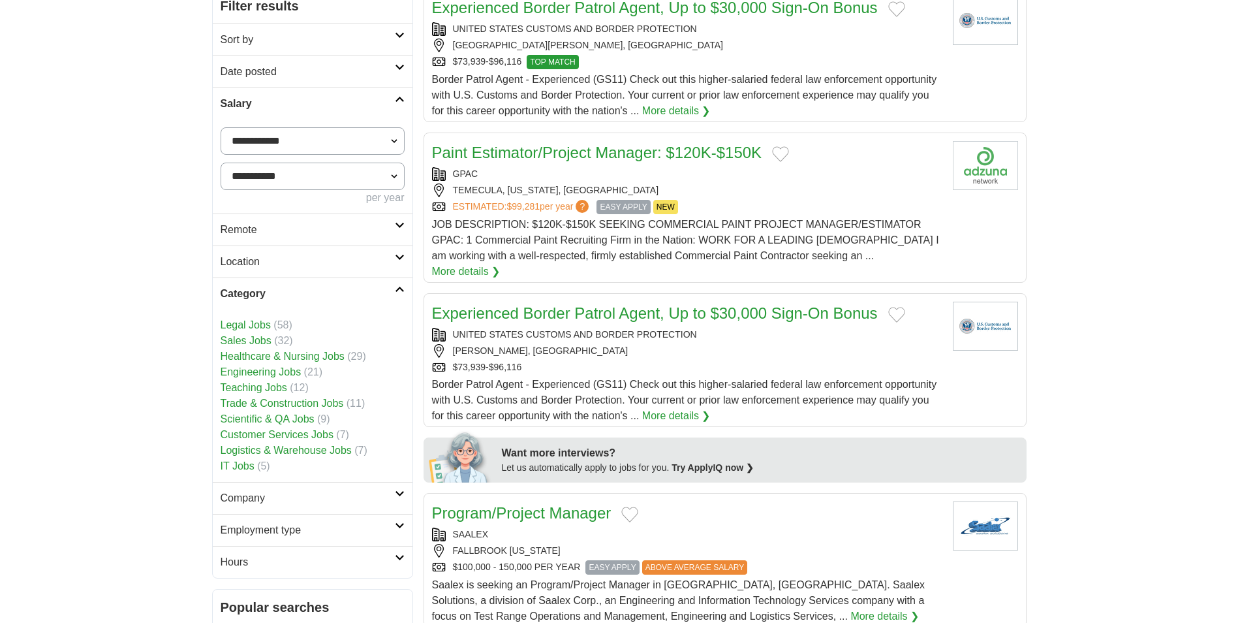
click at [287, 433] on link "Customer Services Jobs" at bounding box center [277, 434] width 113 height 11
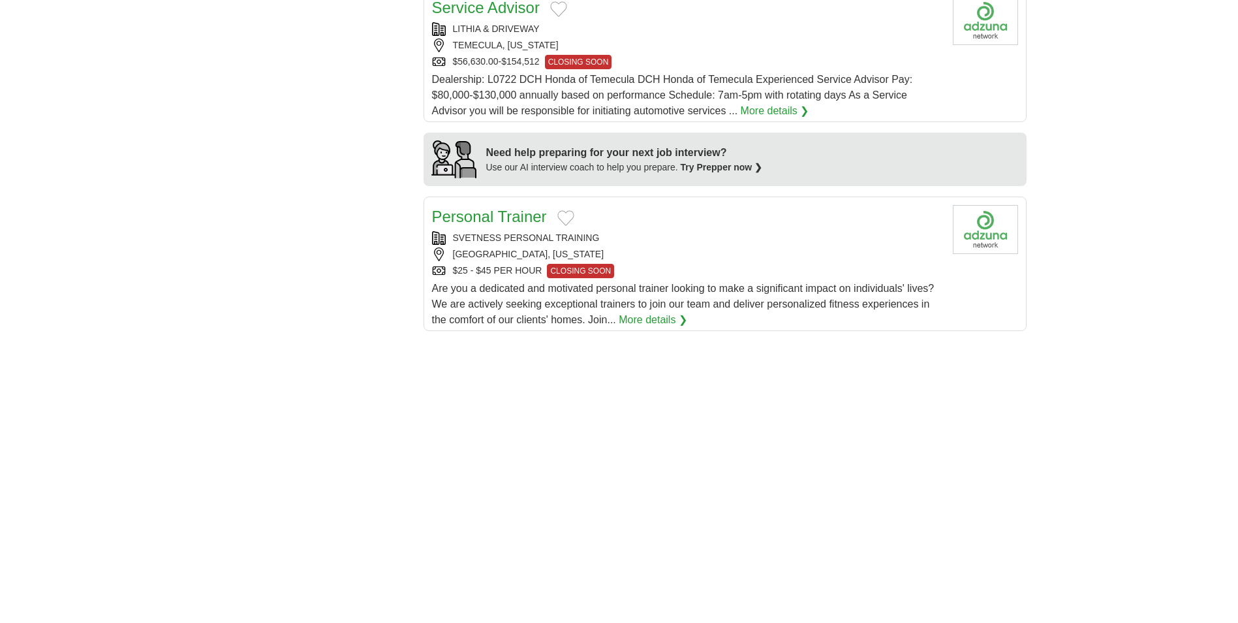
scroll to position [718, 0]
